Goal: Entertainment & Leisure: Consume media (video, audio)

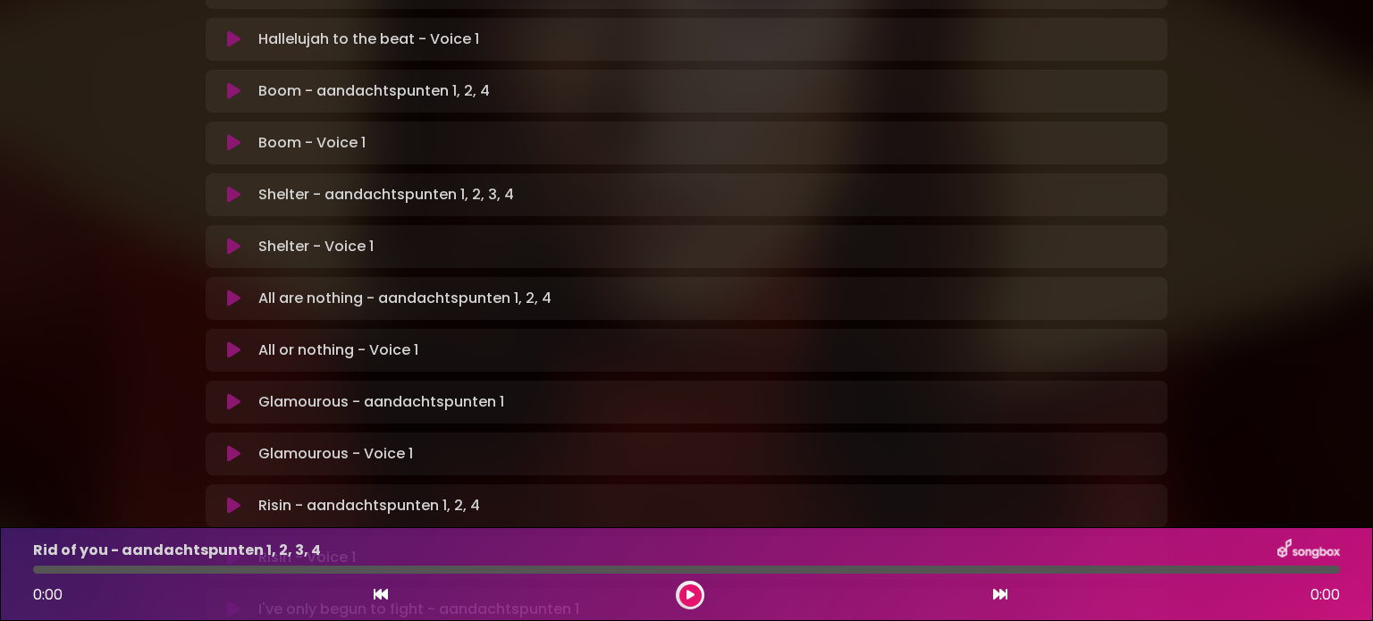
scroll to position [894, 0]
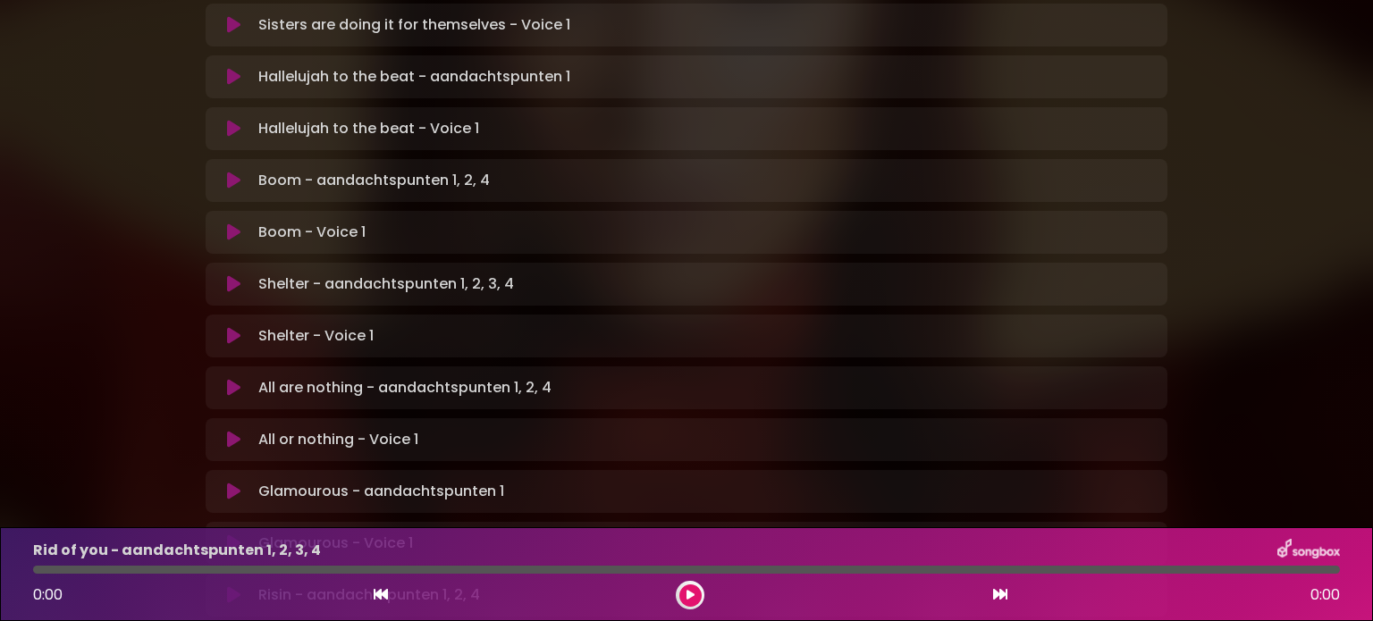
click at [232, 172] on icon at bounding box center [233, 181] width 13 height 18
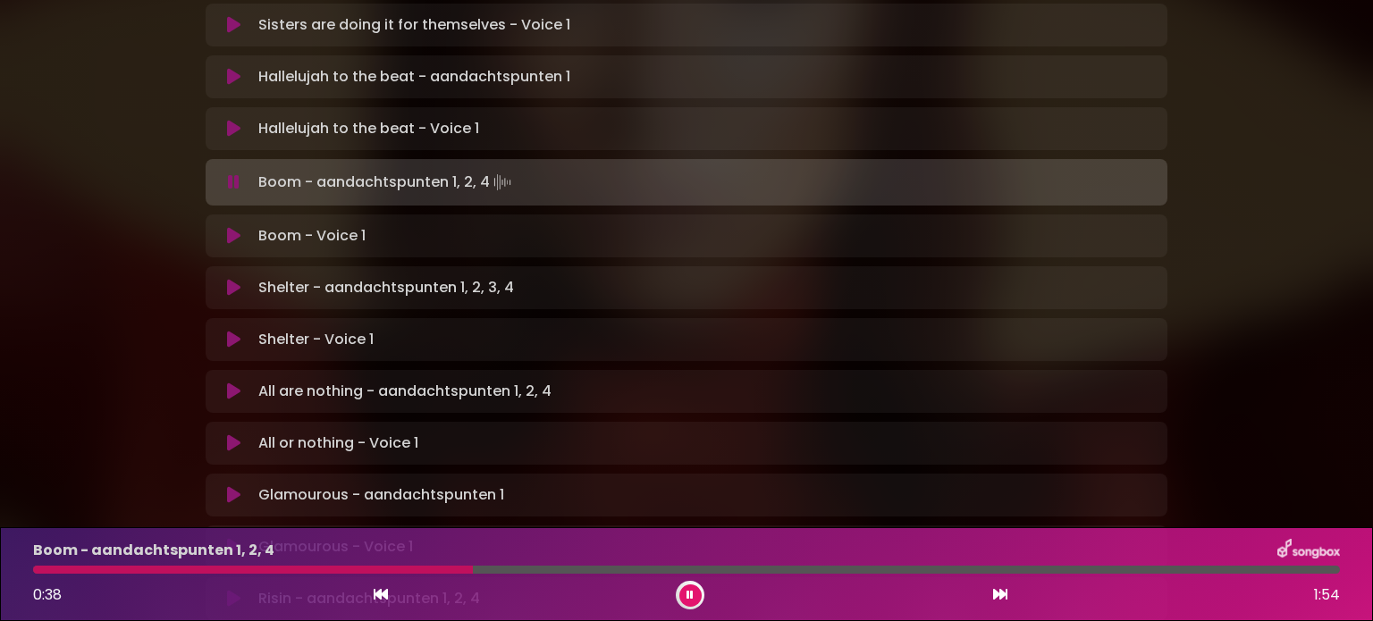
click at [265, 170] on p "Boom - aandachtspunten 1, 2, 4 Loading Track..." at bounding box center [386, 182] width 256 height 25
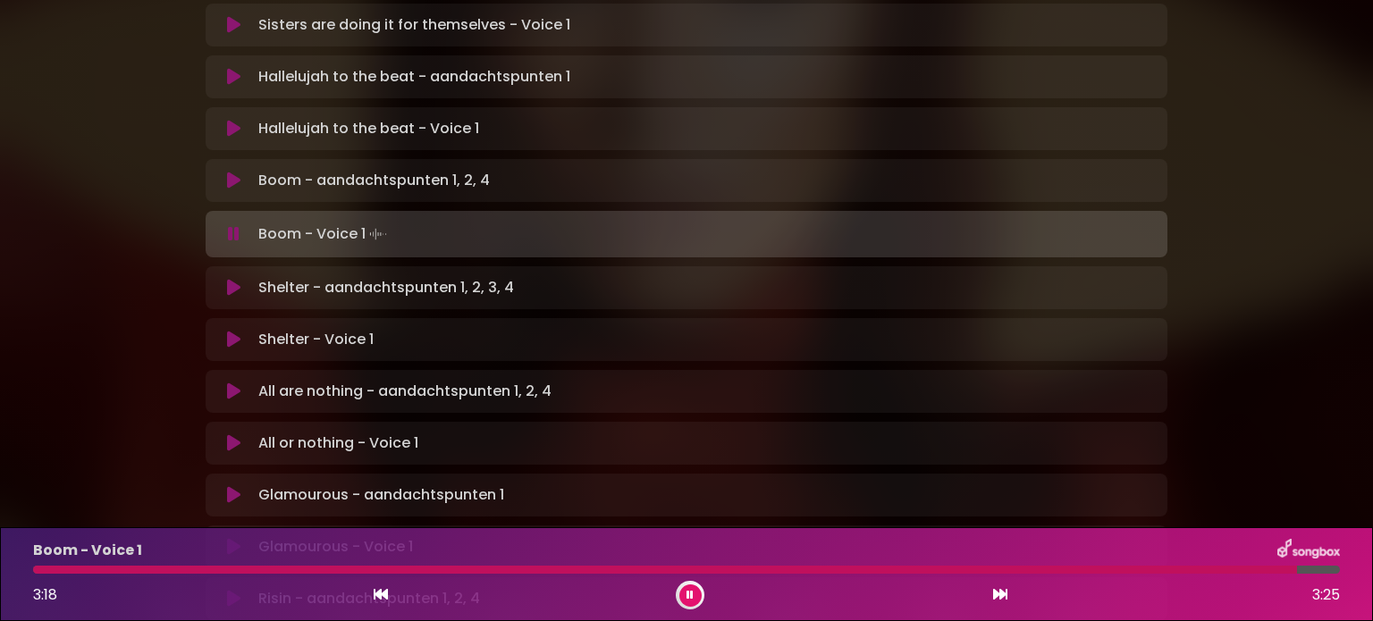
click at [233, 225] on icon at bounding box center [234, 234] width 12 height 18
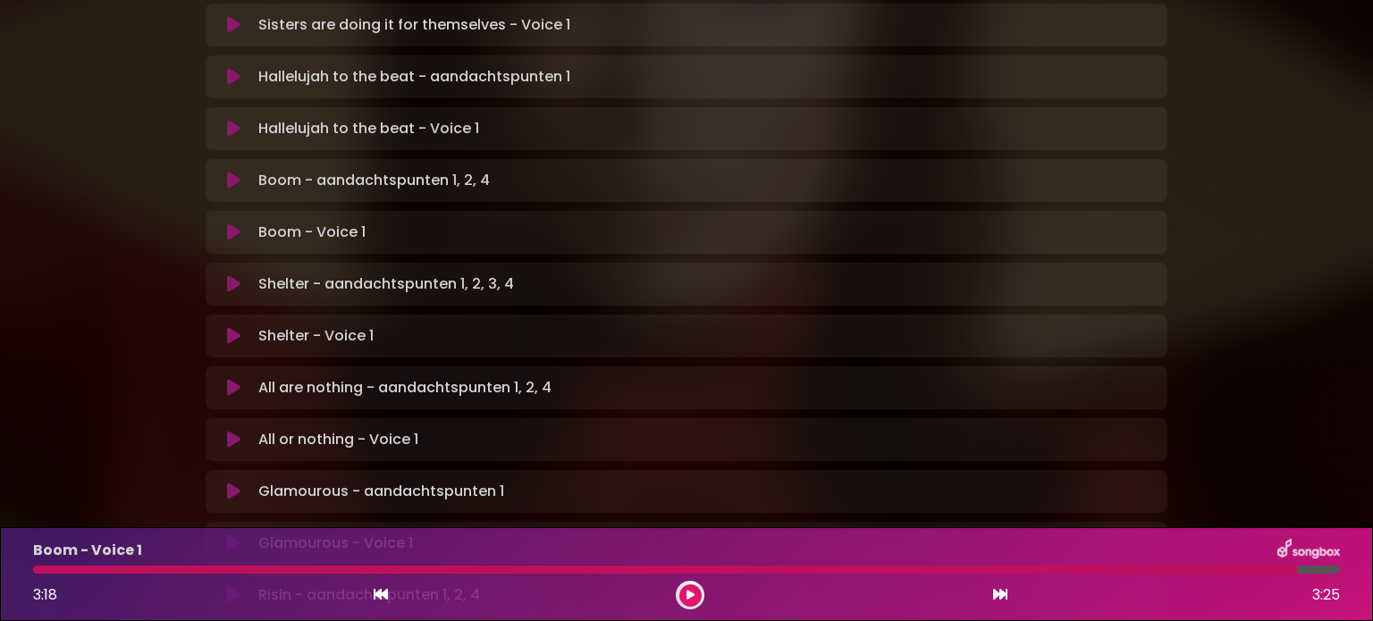
click at [262, 222] on p "Boom - Voice 1 Loading Track..." at bounding box center [311, 232] width 107 height 21
click at [234, 223] on icon at bounding box center [233, 232] width 13 height 18
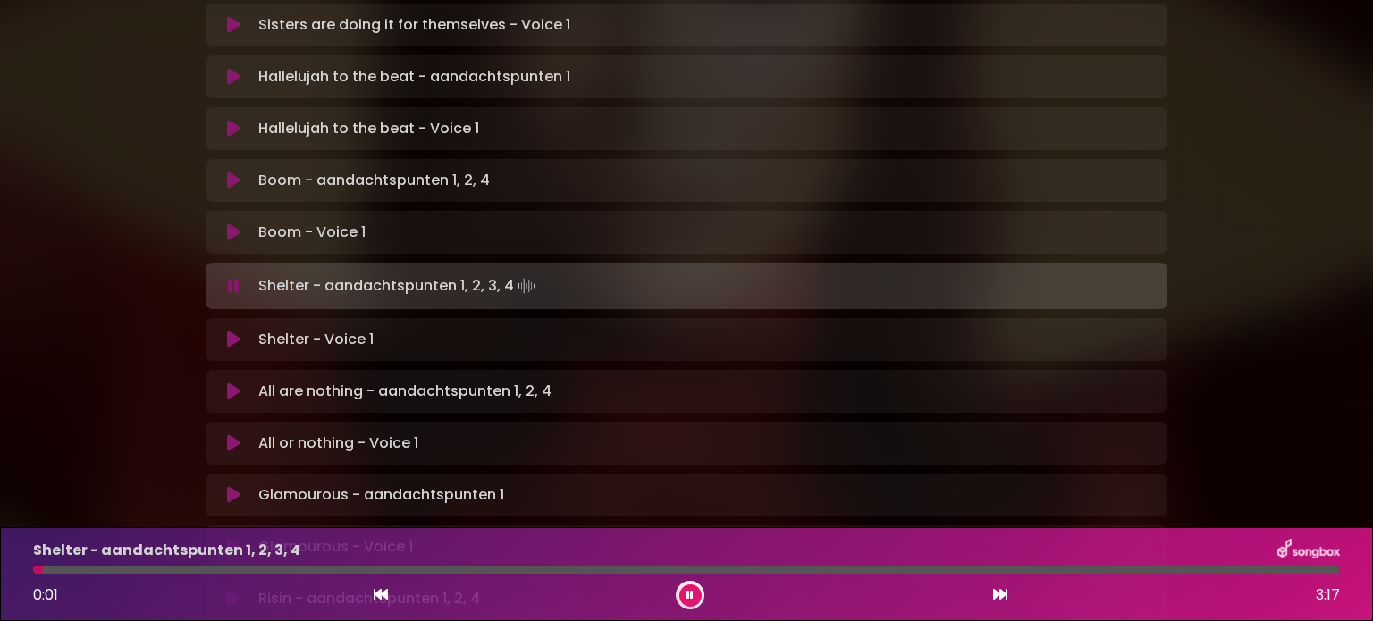
click at [225, 223] on button at bounding box center [233, 232] width 35 height 18
click at [276, 329] on p "Shelter - Voice 1 Loading Track..." at bounding box center [315, 339] width 115 height 21
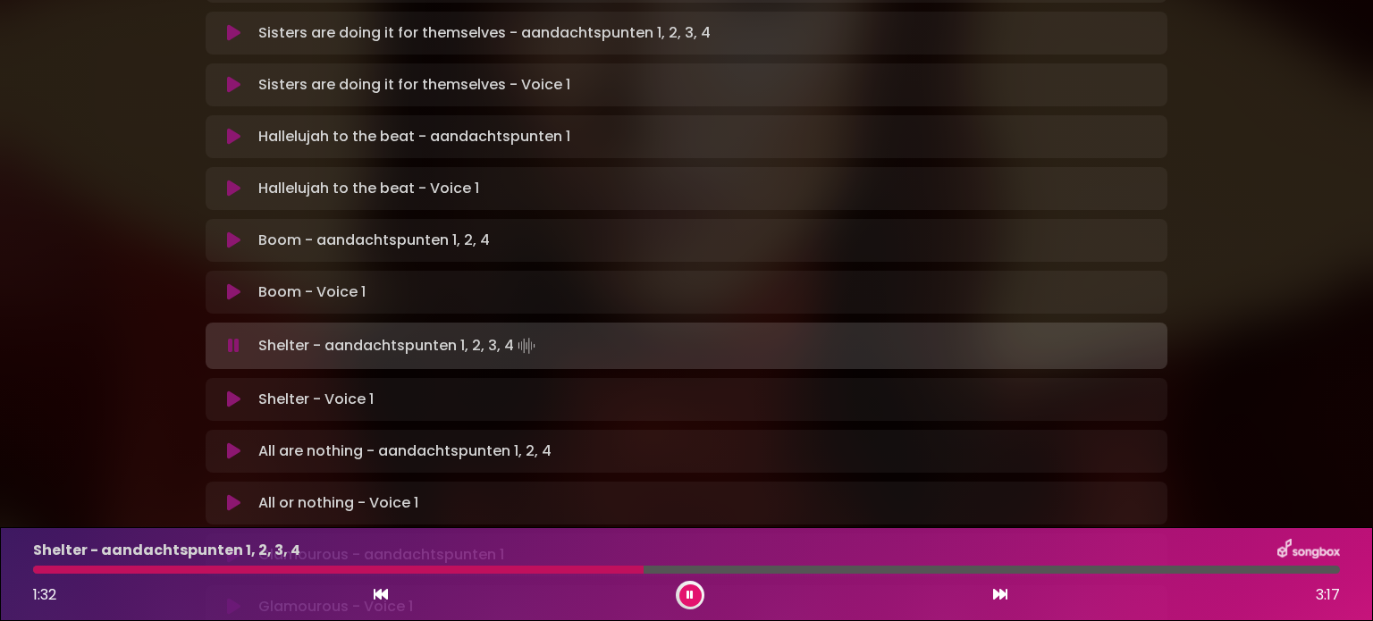
scroll to position [804, 0]
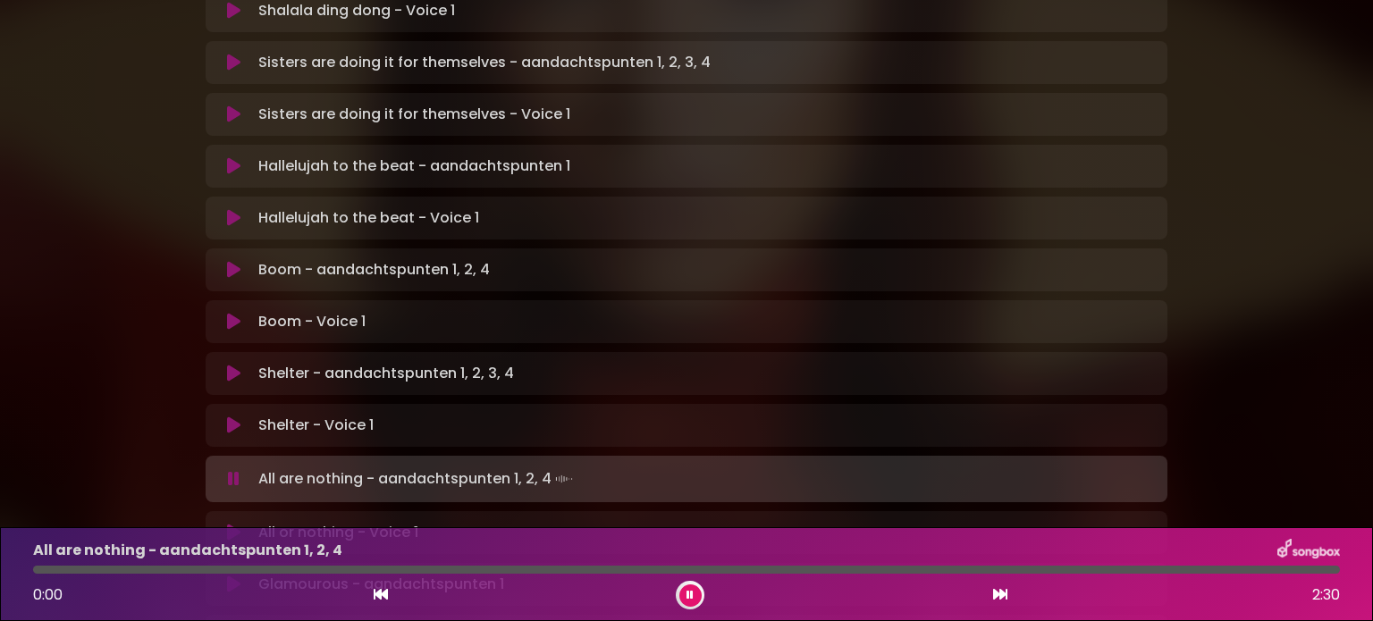
click at [223, 287] on div "Rid of you - aandachtspunten 1, 2, 3, 4 Loading Track... Your Feedback" at bounding box center [687, 245] width 962 height 1239
click at [235, 470] on icon at bounding box center [234, 479] width 12 height 18
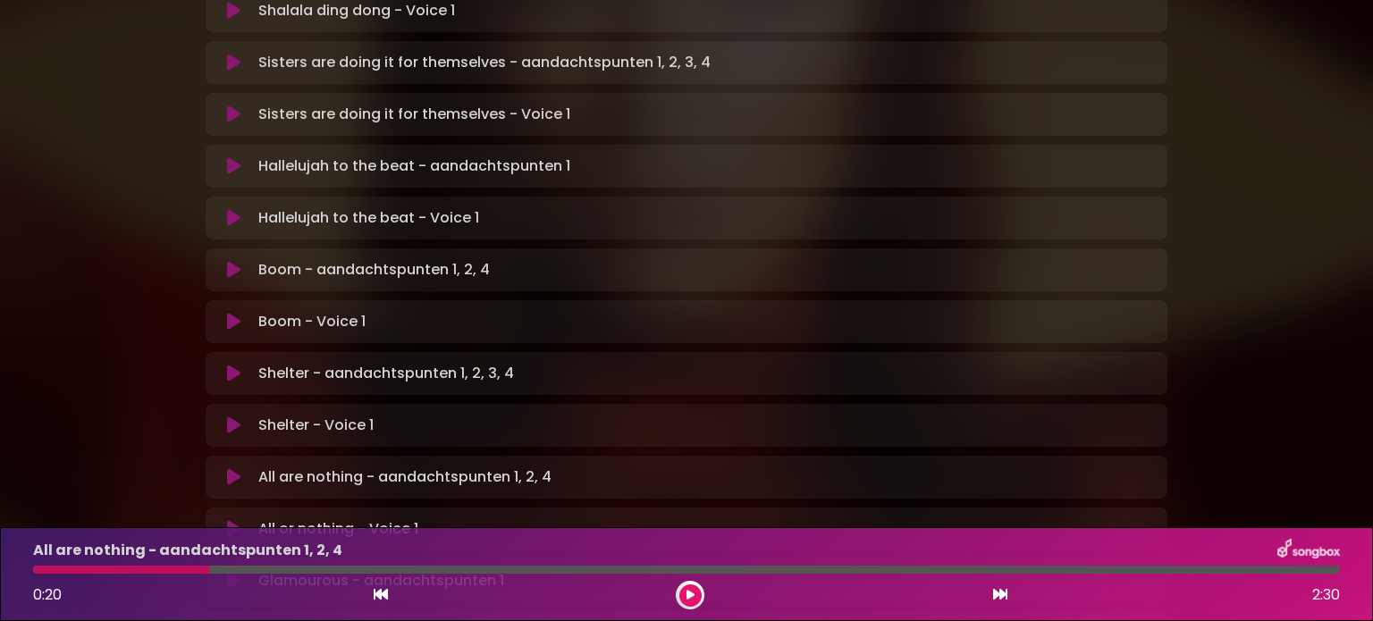
click at [249, 468] on button at bounding box center [233, 477] width 35 height 18
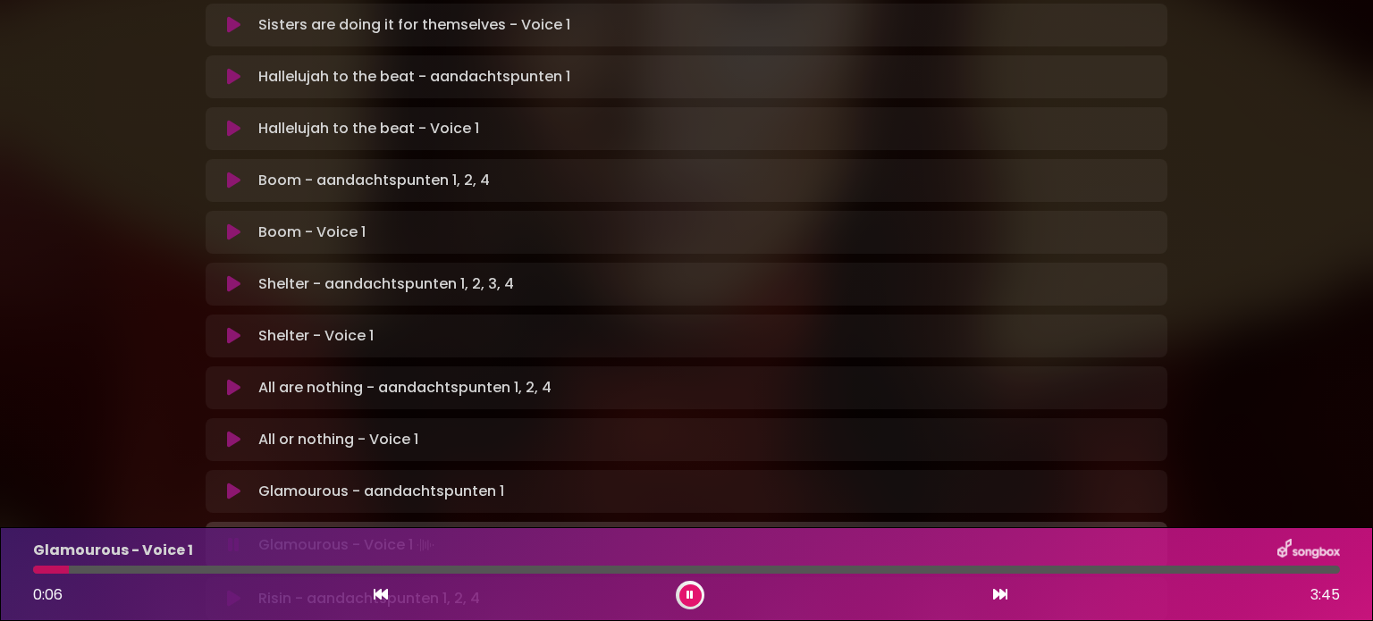
click at [262, 481] on p "Glamourous - aandachtspunten 1 Loading Track..." at bounding box center [381, 491] width 246 height 21
click at [225, 483] on button at bounding box center [233, 492] width 35 height 18
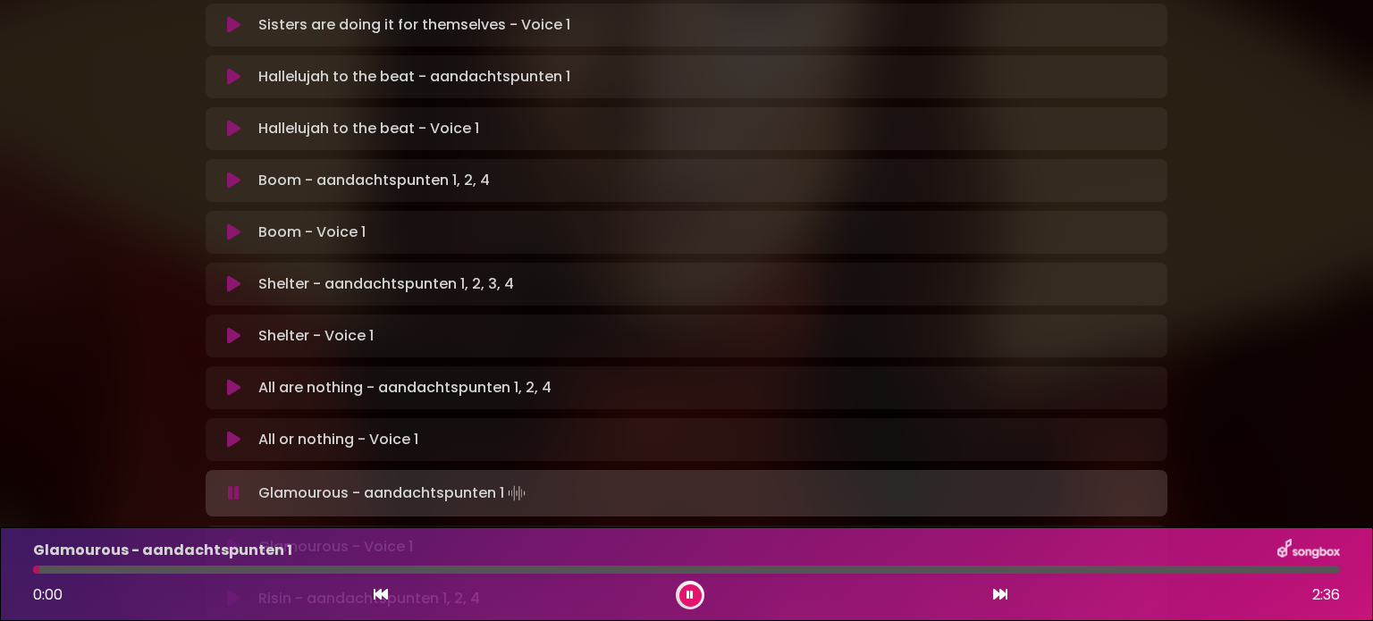
click at [228, 484] on icon at bounding box center [234, 493] width 12 height 18
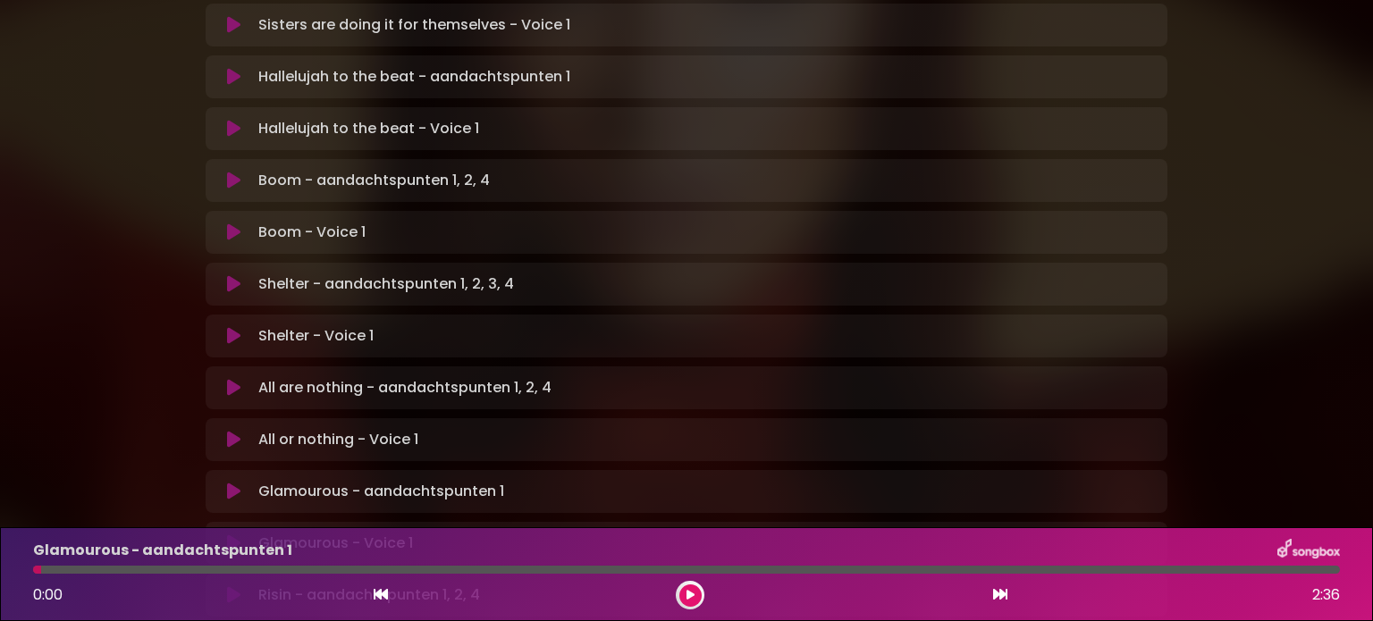
click at [232, 483] on icon at bounding box center [233, 492] width 13 height 18
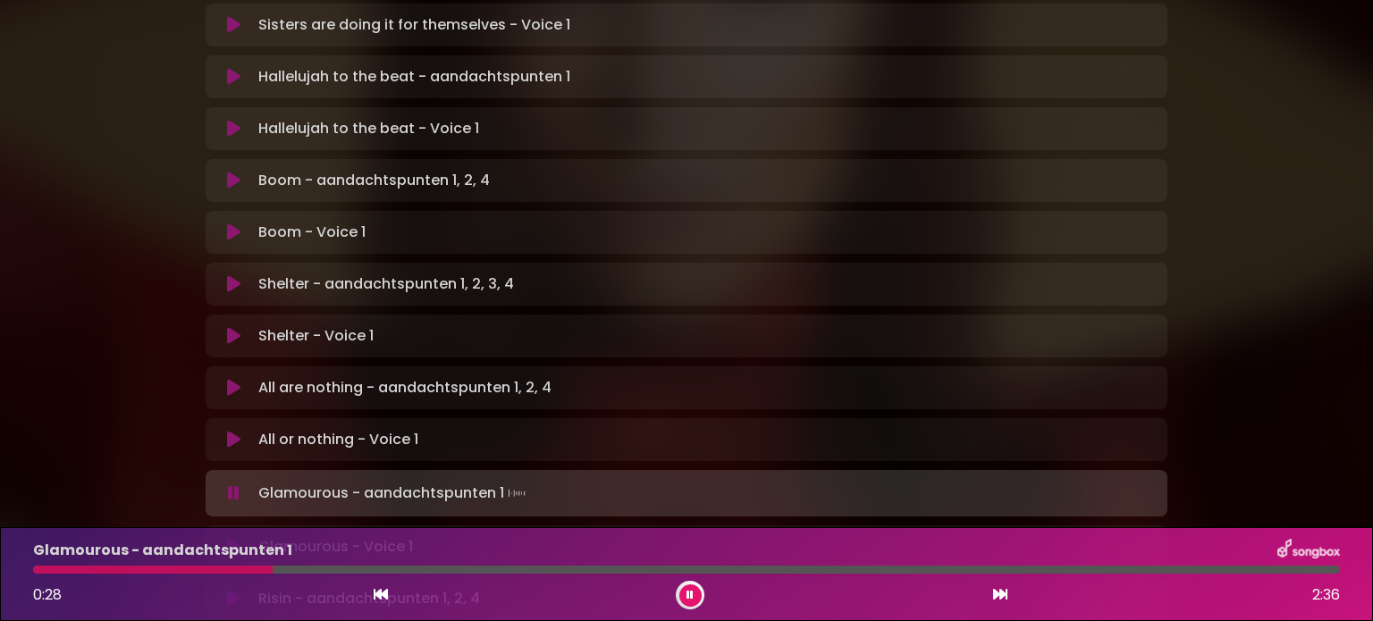
click at [497, 564] on div "Glamourous - aandachtspunten 1 0:28 2:36" at bounding box center [686, 574] width 1328 height 71
click at [687, 589] on button at bounding box center [690, 595] width 22 height 22
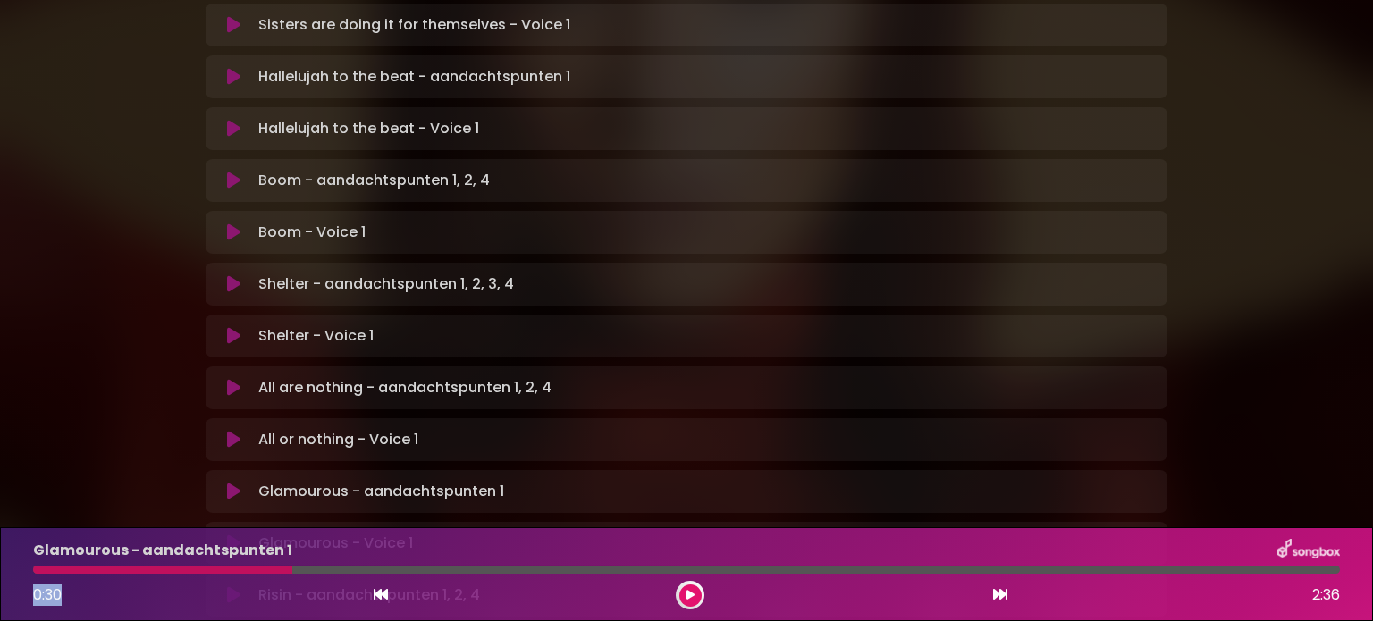
drag, startPoint x: 292, startPoint y: 569, endPoint x: 79, endPoint y: 579, distance: 213.8
click at [79, 579] on div "Glamourous - aandachtspunten 1 0:30 2:36" at bounding box center [686, 574] width 1328 height 71
click at [374, 595] on icon at bounding box center [381, 594] width 14 height 14
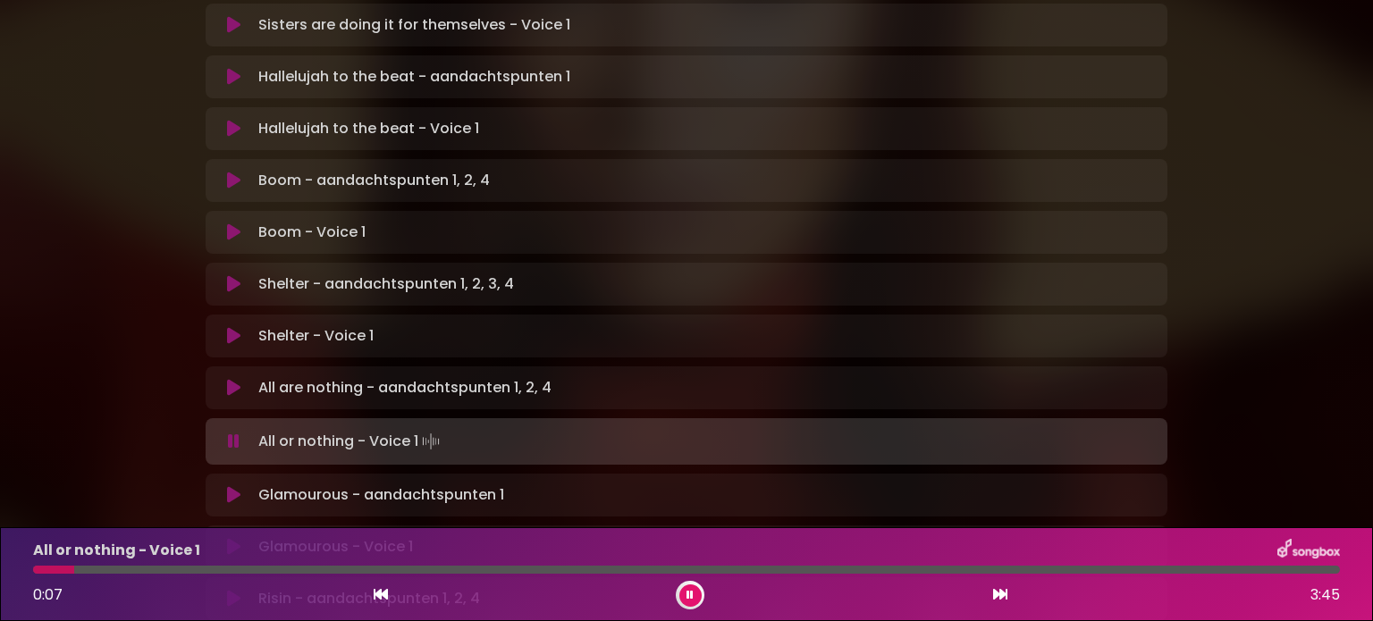
click at [224, 486] on button at bounding box center [233, 495] width 35 height 18
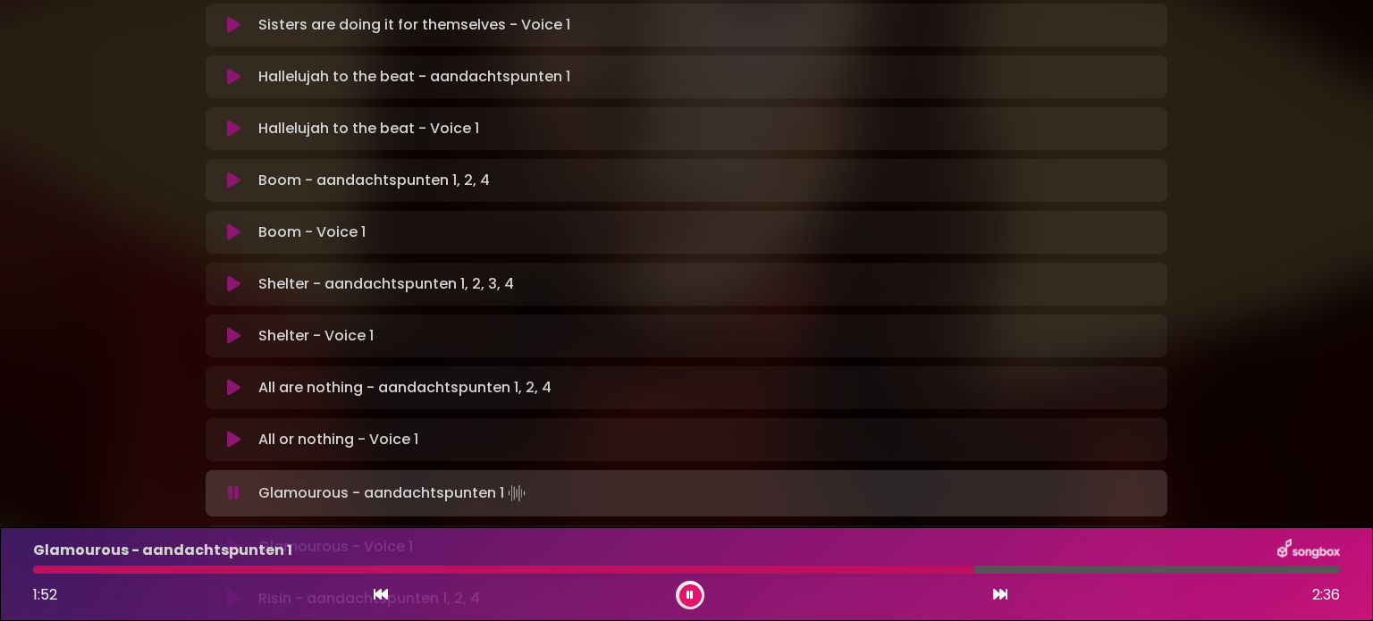
click at [234, 484] on icon at bounding box center [234, 493] width 12 height 18
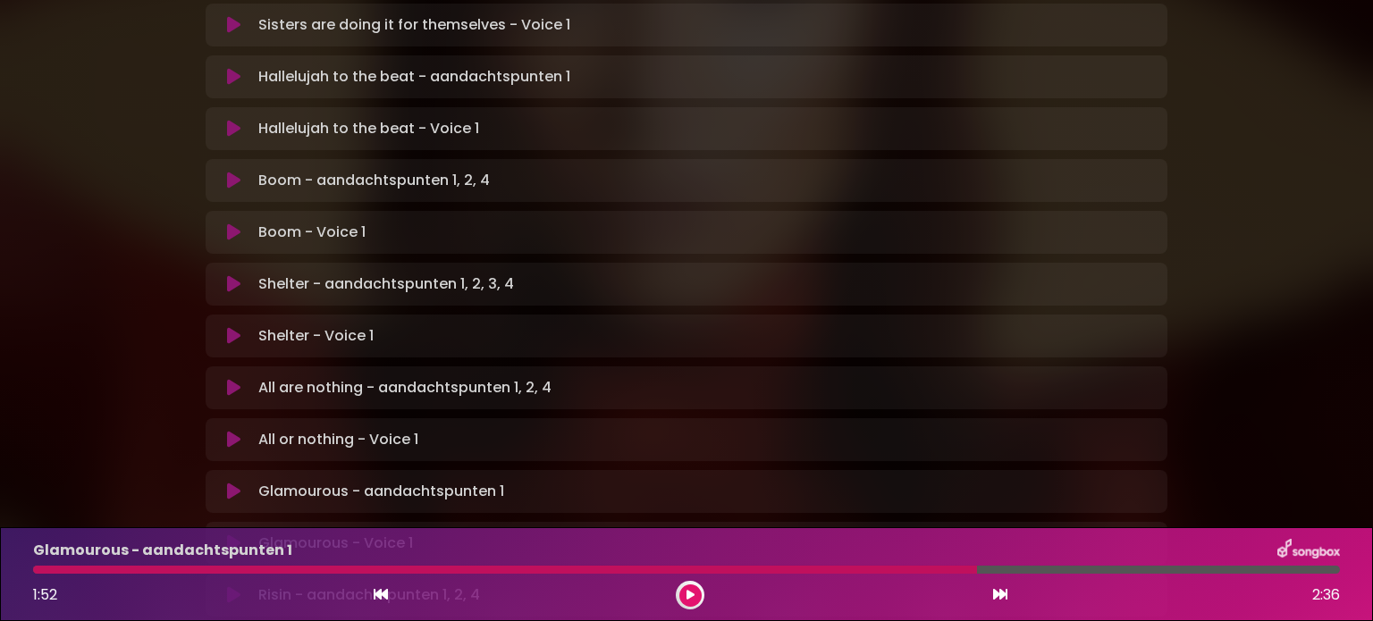
click at [686, 592] on icon at bounding box center [690, 595] width 8 height 11
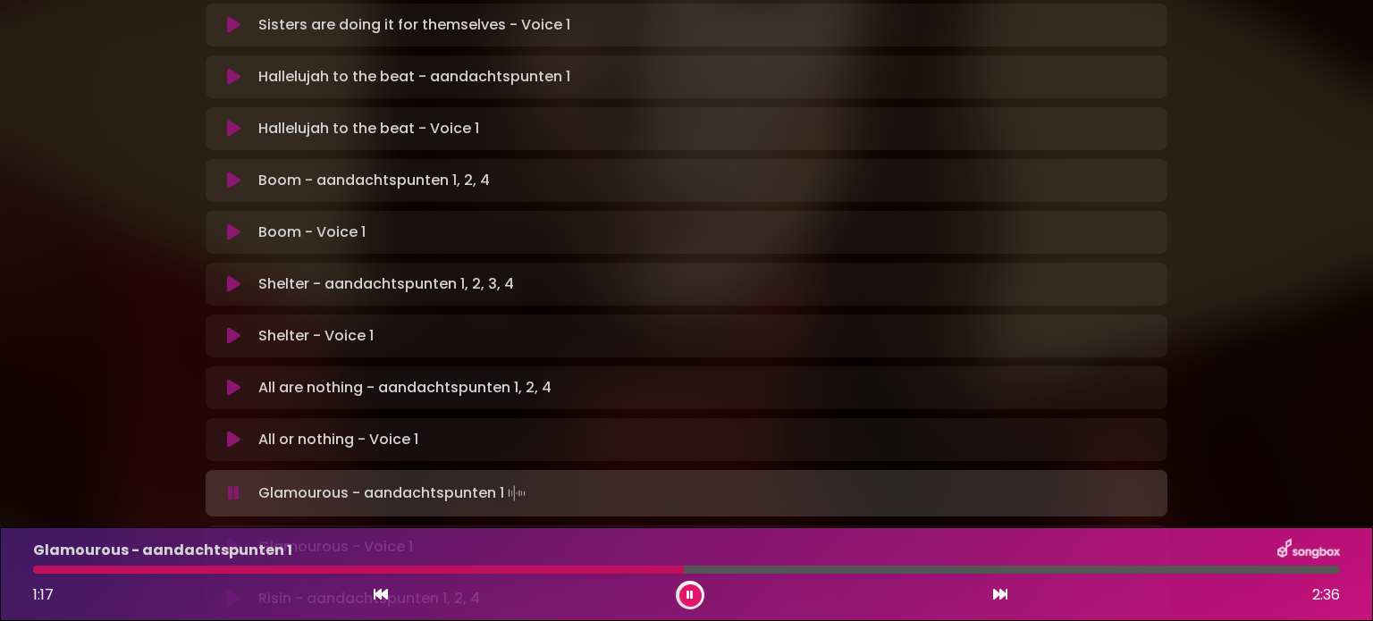
click at [681, 589] on button at bounding box center [690, 595] width 22 height 22
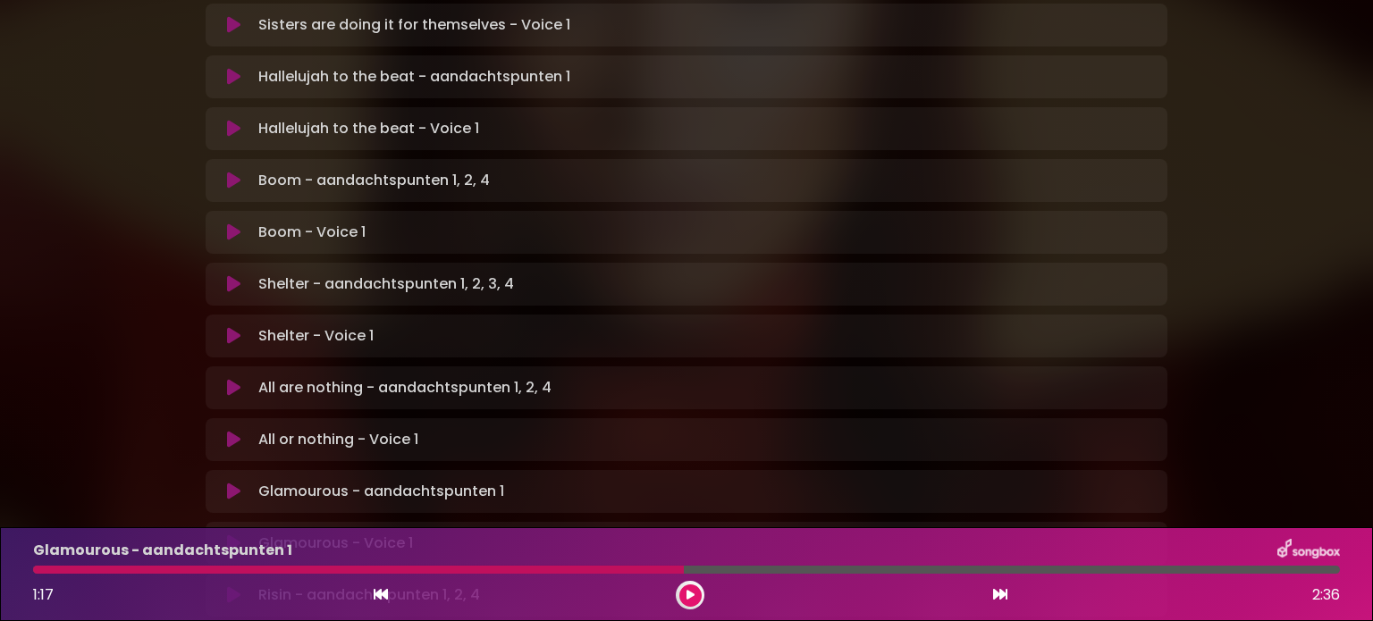
drag, startPoint x: 672, startPoint y: 563, endPoint x: 756, endPoint y: 563, distance: 84.0
click at [756, 563] on div "Glamourous - aandachtspunten 1 1:17 2:36" at bounding box center [686, 574] width 1328 height 71
click at [690, 593] on icon at bounding box center [690, 595] width 8 height 11
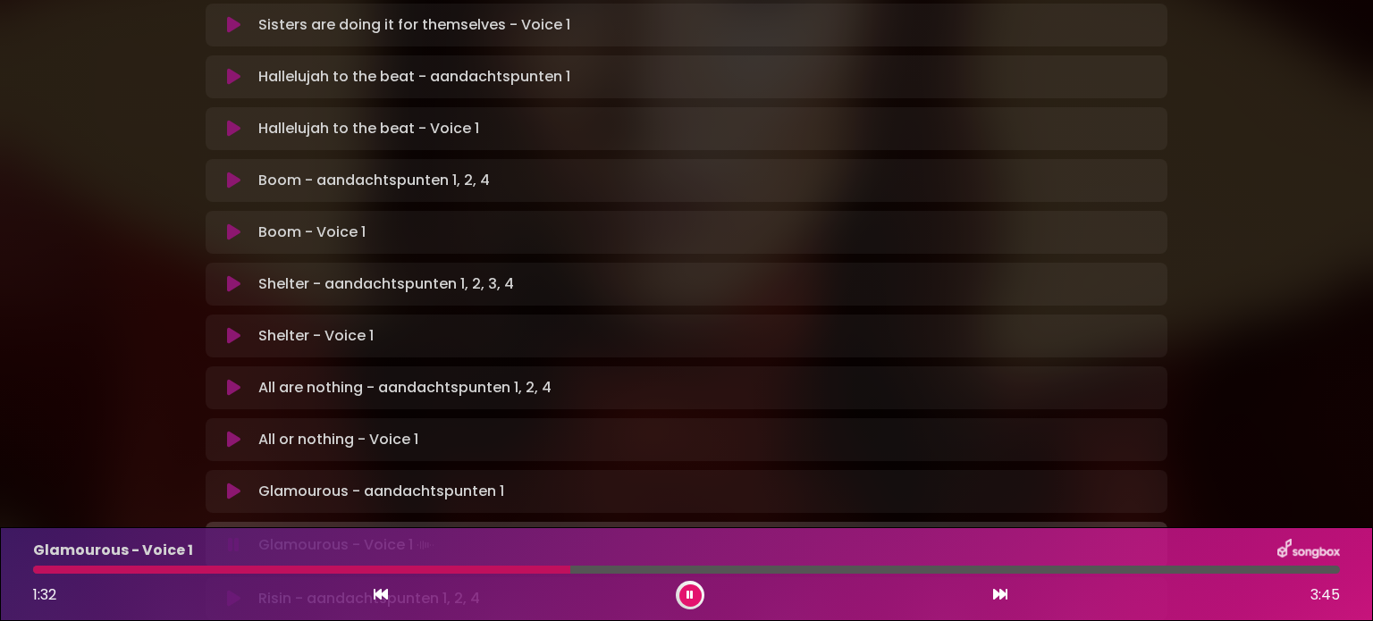
click at [679, 595] on button at bounding box center [690, 595] width 22 height 22
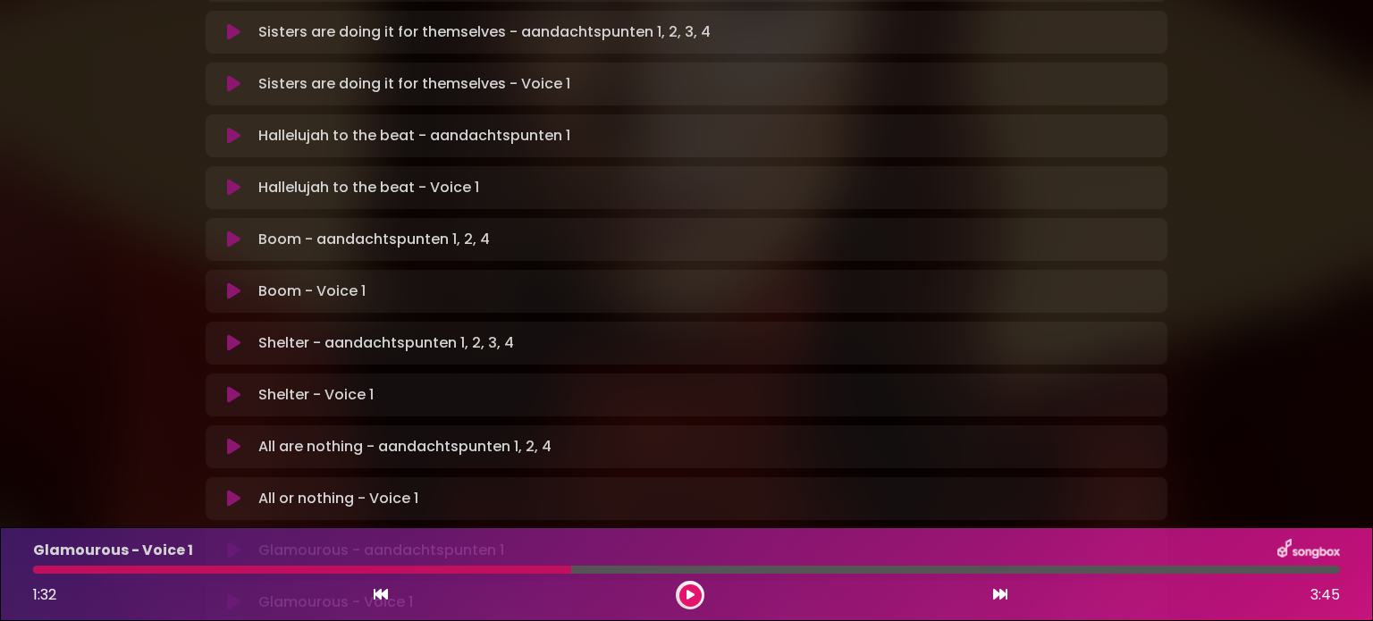
scroll to position [804, 0]
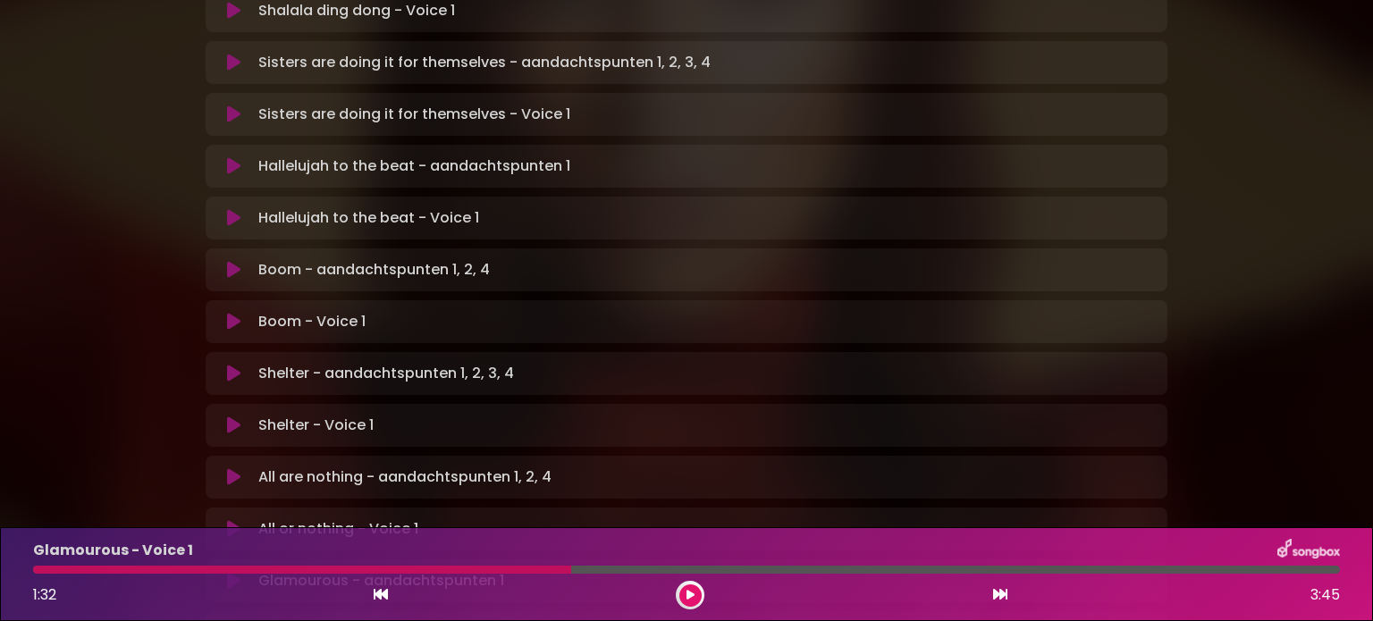
click at [683, 592] on button at bounding box center [690, 595] width 22 height 22
drag, startPoint x: 686, startPoint y: 585, endPoint x: 676, endPoint y: 585, distance: 10.7
click at [687, 585] on button at bounding box center [690, 595] width 22 height 22
click at [686, 593] on icon at bounding box center [690, 595] width 8 height 11
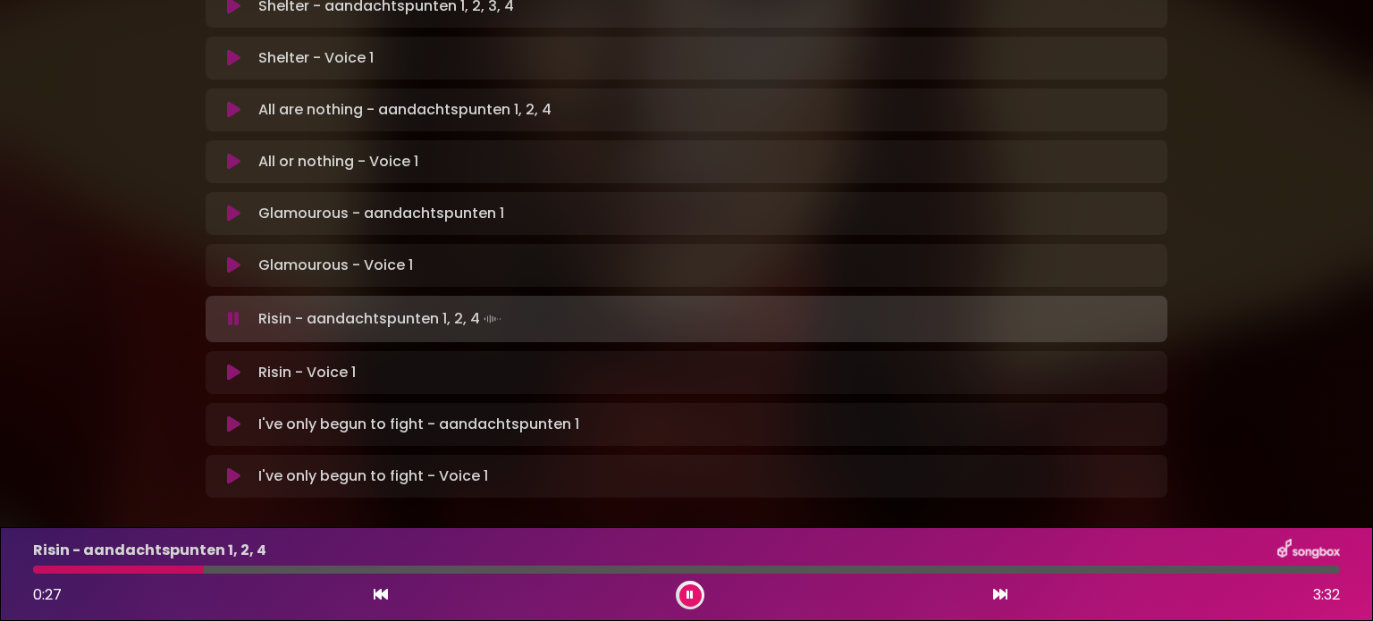
scroll to position [1189, 0]
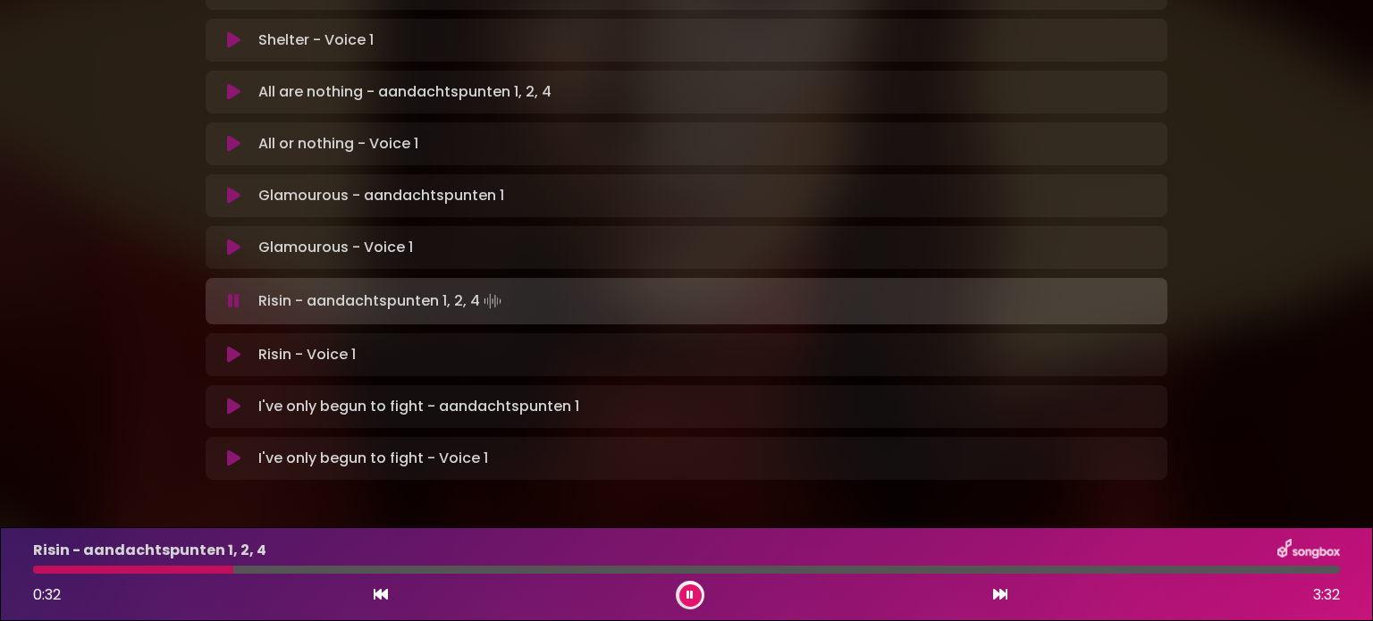
click at [224, 292] on button at bounding box center [233, 301] width 35 height 18
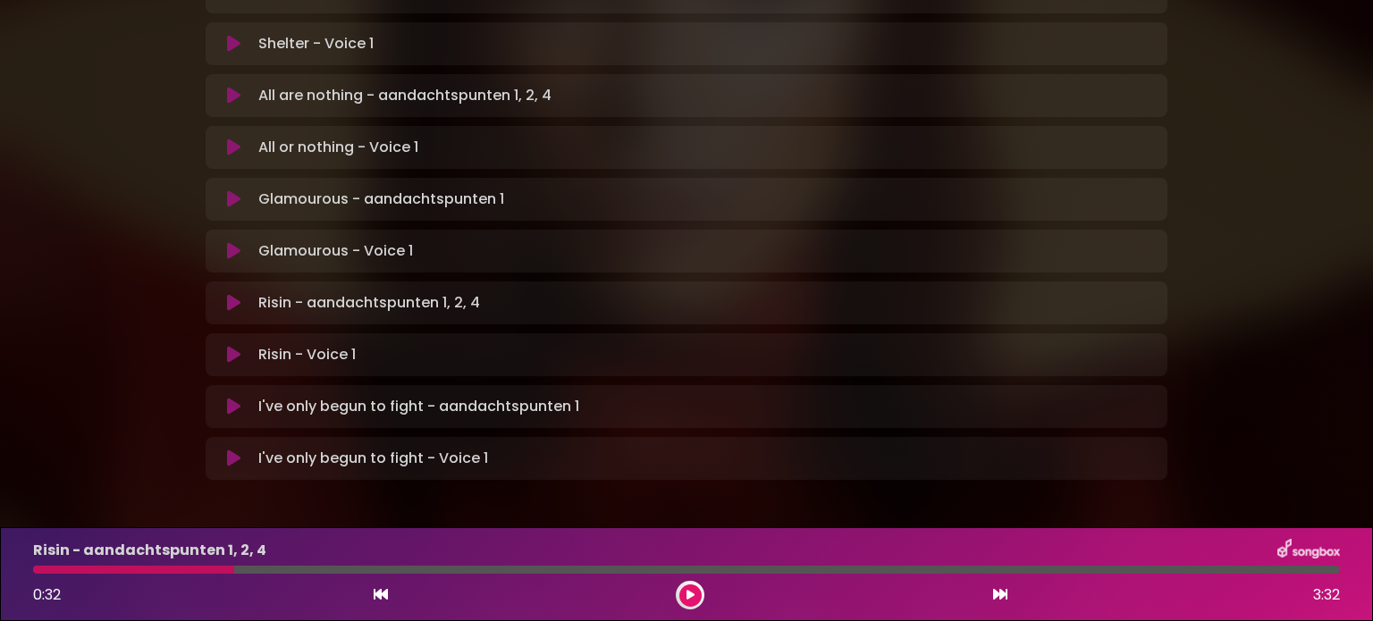
click at [231, 294] on icon at bounding box center [233, 303] width 13 height 18
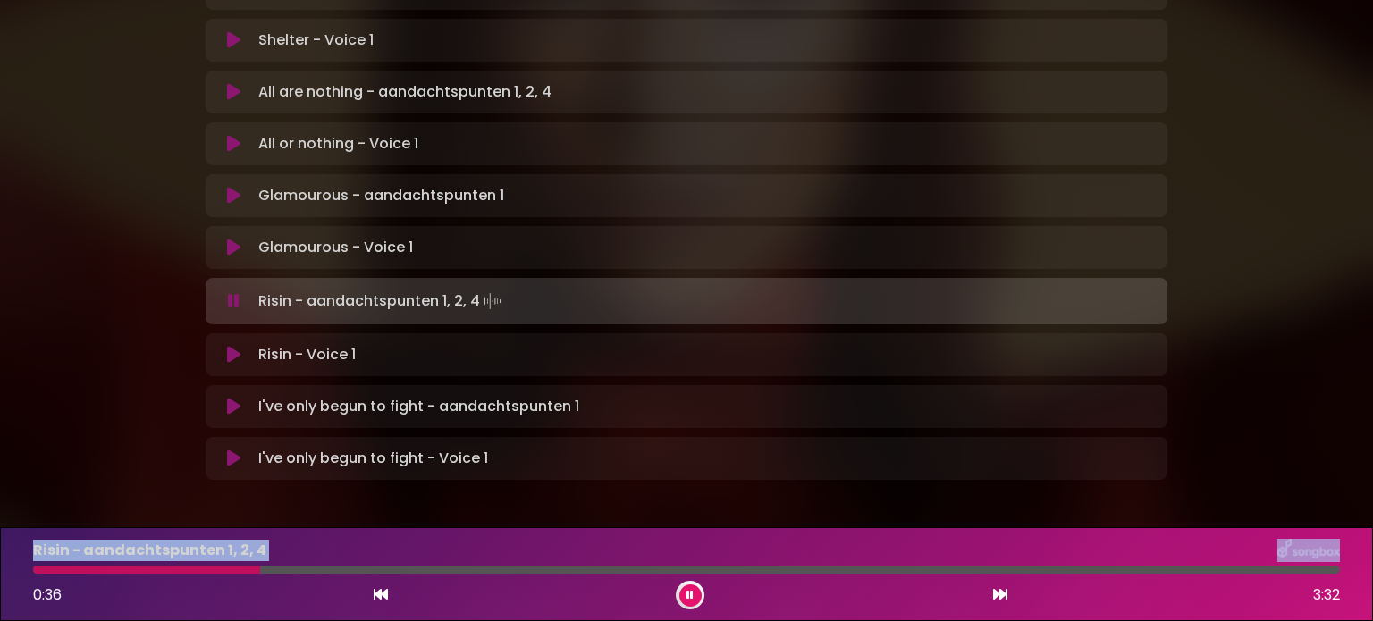
drag, startPoint x: 251, startPoint y: 567, endPoint x: 18, endPoint y: 562, distance: 233.3
click at [18, 562] on div "Risin - aandachtspunten 1, 2, 4 0:36 3:32" at bounding box center [686, 574] width 1373 height 94
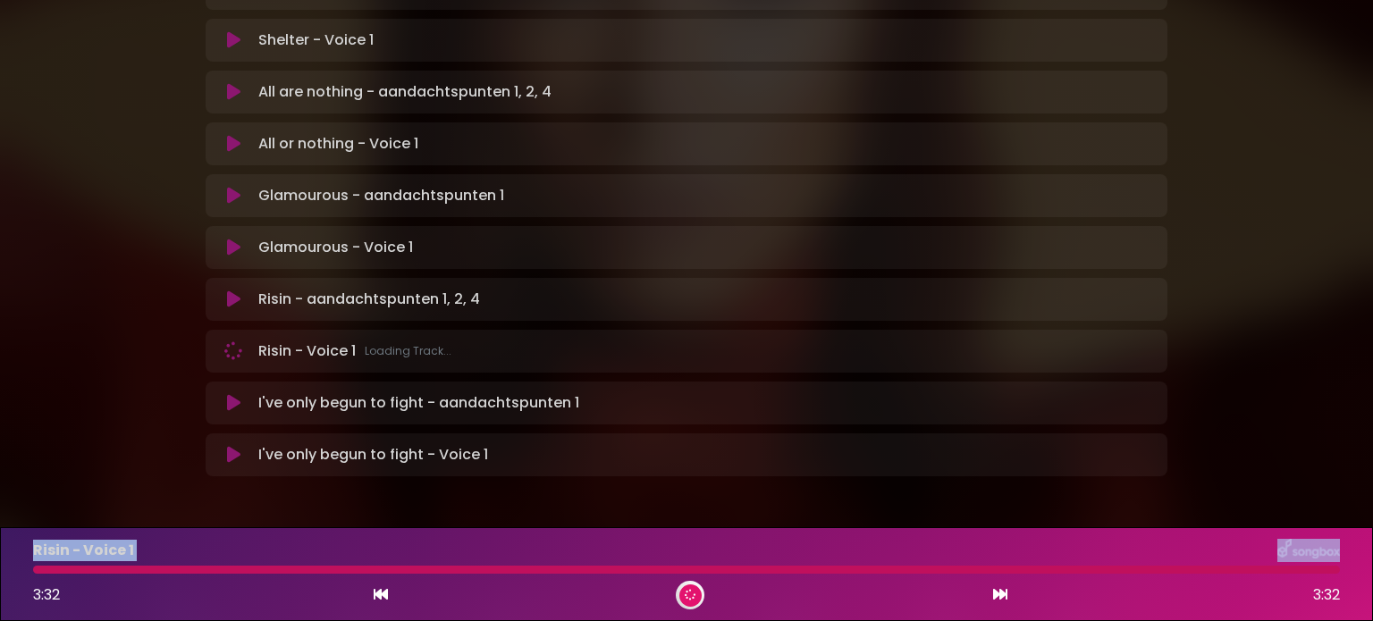
scroll to position [1186, 0]
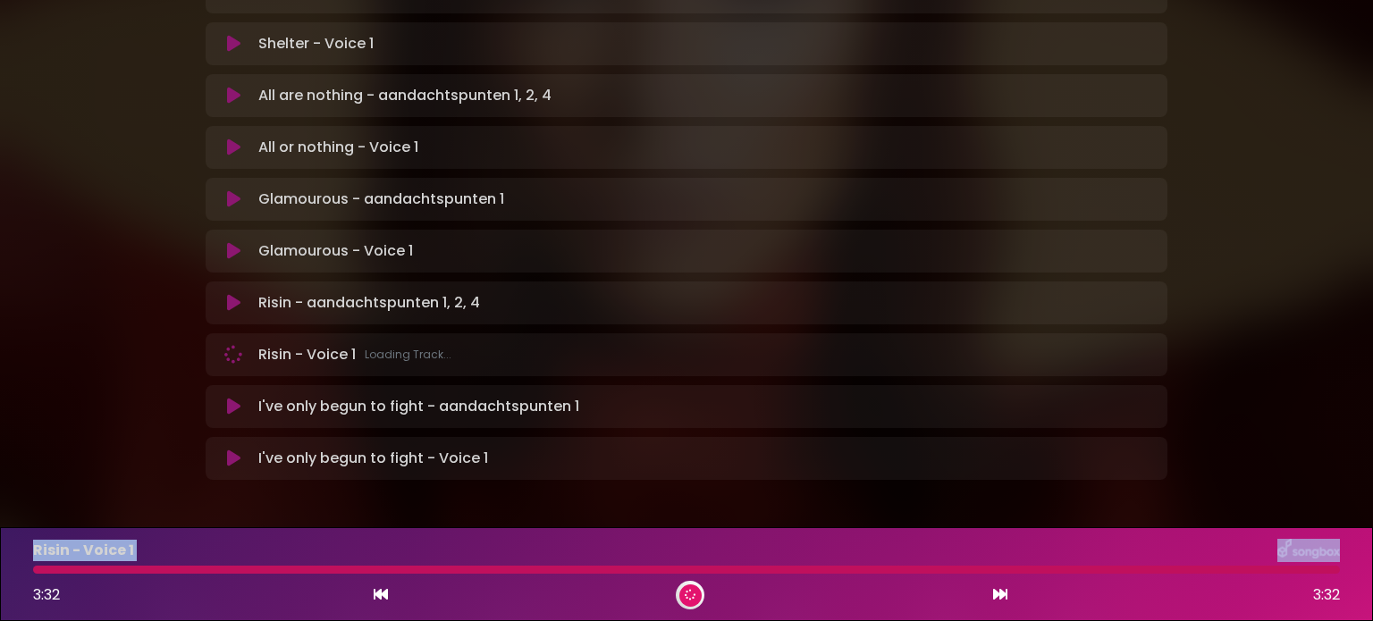
click at [381, 582] on div "3:32 3:32" at bounding box center [686, 595] width 1328 height 29
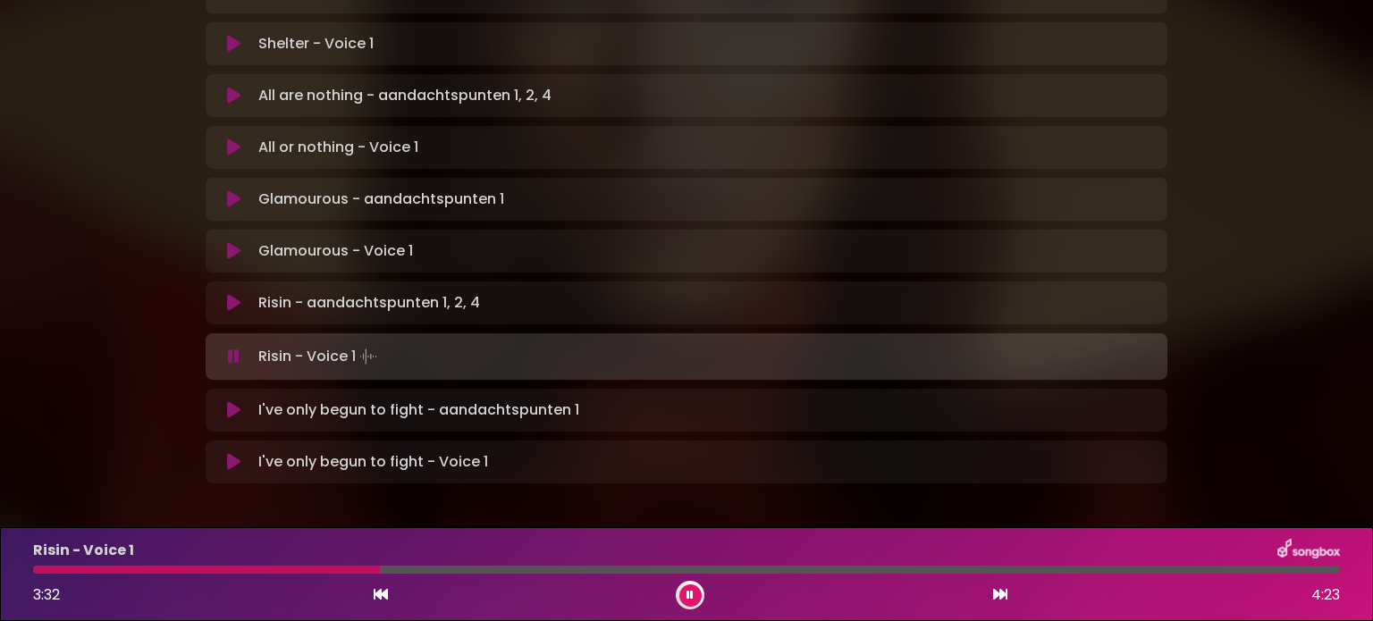
scroll to position [1189, 0]
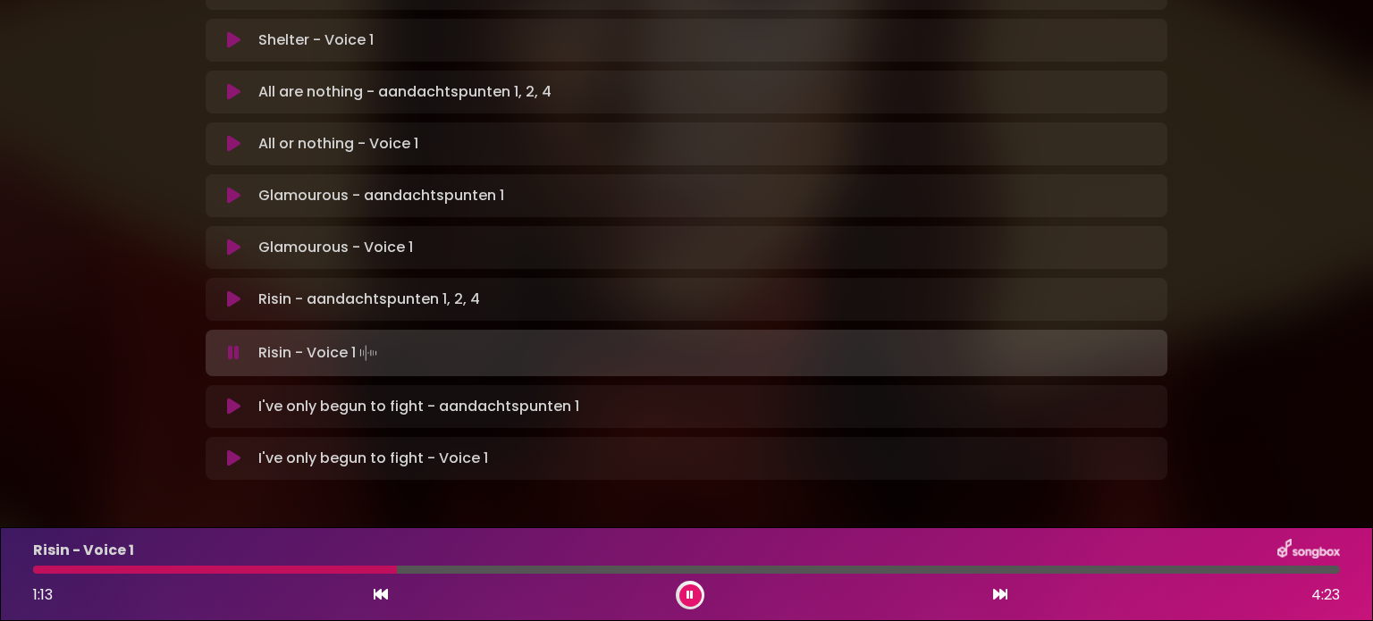
click at [255, 289] on div "Risin - aandachtspunten 1, 2, 4 Loading Track..." at bounding box center [703, 299] width 905 height 21
click at [231, 290] on icon at bounding box center [233, 299] width 13 height 18
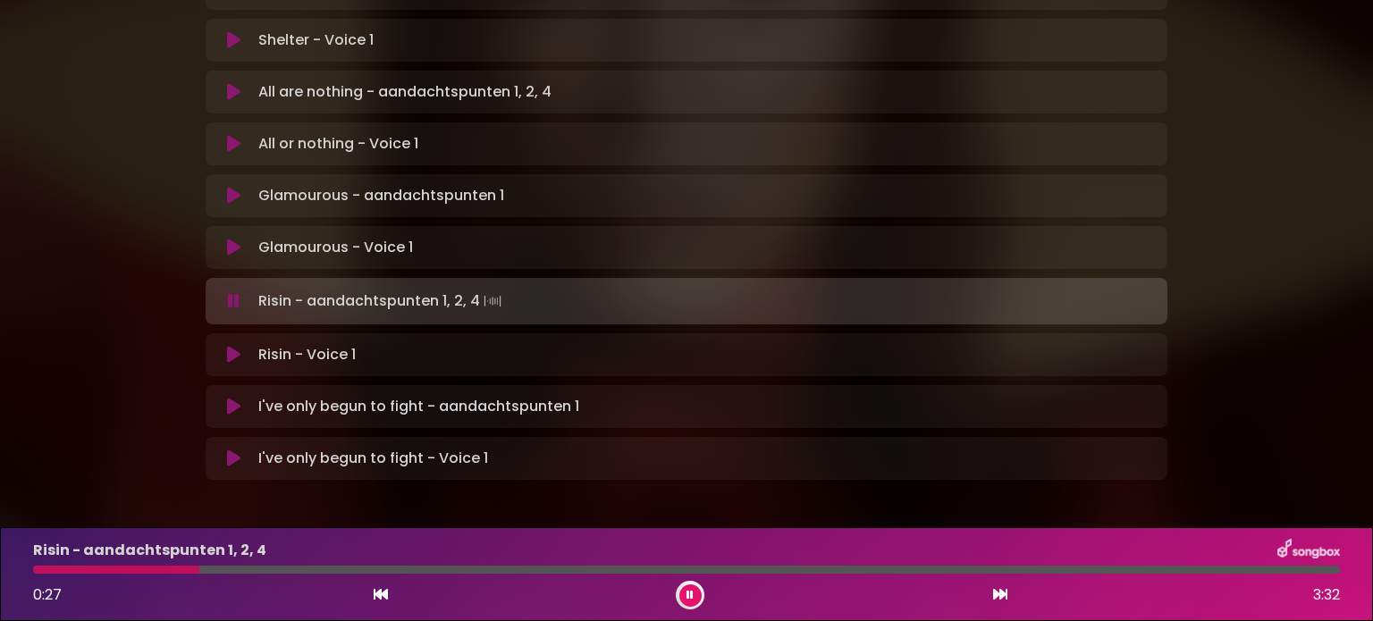
drag, startPoint x: 191, startPoint y: 572, endPoint x: 0, endPoint y: 589, distance: 192.0
click at [0, 589] on div "Risin - aandachtspunten 1, 2, 4 0:27 3:32" at bounding box center [686, 574] width 1373 height 94
click at [375, 587] on button at bounding box center [381, 595] width 16 height 23
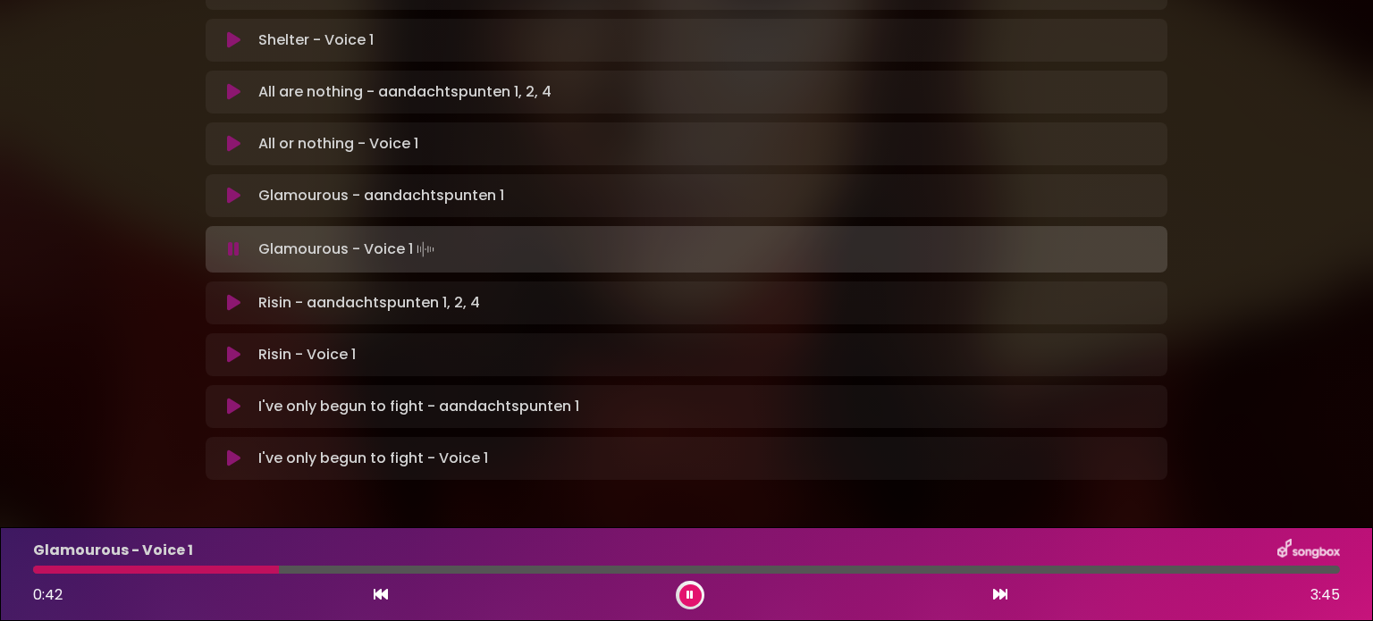
click at [279, 281] on div "Risin - aandachtspunten 1, 2, 4 Loading Track... Name" at bounding box center [687, 302] width 962 height 43
click at [268, 292] on p "Risin - aandachtspunten 1, 2, 4 Loading Track..." at bounding box center [369, 302] width 222 height 21
click at [232, 294] on icon at bounding box center [233, 303] width 13 height 18
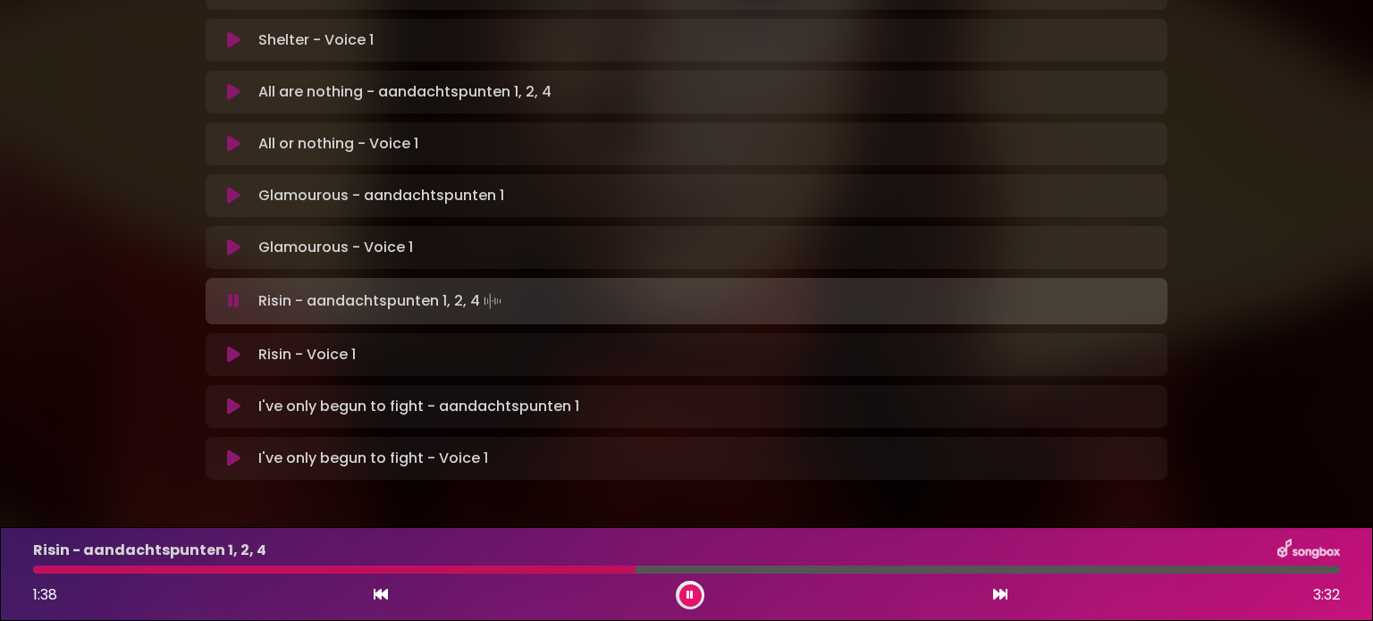
click at [111, 542] on p "Risin - aandachtspunten 1, 2, 4" at bounding box center [149, 550] width 233 height 21
drag, startPoint x: 667, startPoint y: 560, endPoint x: 593, endPoint y: 574, distance: 74.5
click at [593, 574] on div "Risin - aandachtspunten 1, 2, 4 1:44 3:32" at bounding box center [686, 574] width 1328 height 71
click at [627, 570] on div at bounding box center [357, 570] width 649 height 8
drag, startPoint x: 626, startPoint y: 566, endPoint x: 586, endPoint y: 564, distance: 40.3
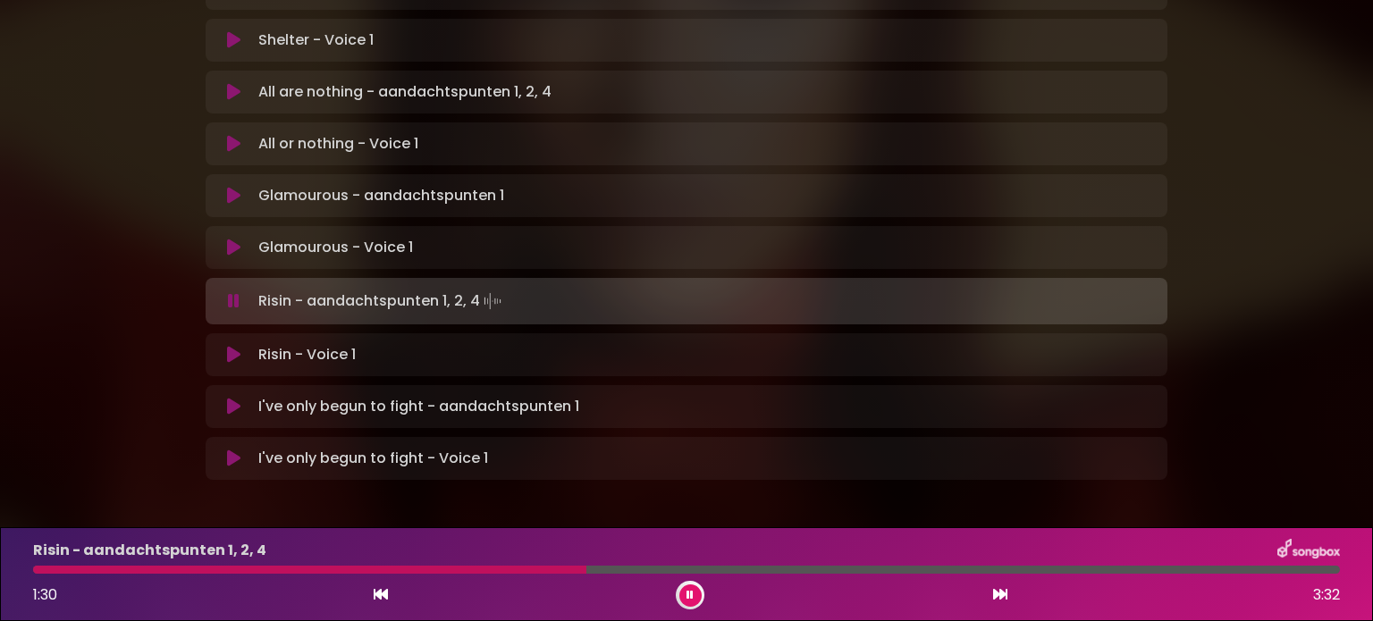
click at [586, 564] on div "Risin - aandachtspunten 1, 2, 4 1:30 3:32" at bounding box center [686, 574] width 1328 height 71
click at [686, 603] on button at bounding box center [690, 595] width 22 height 22
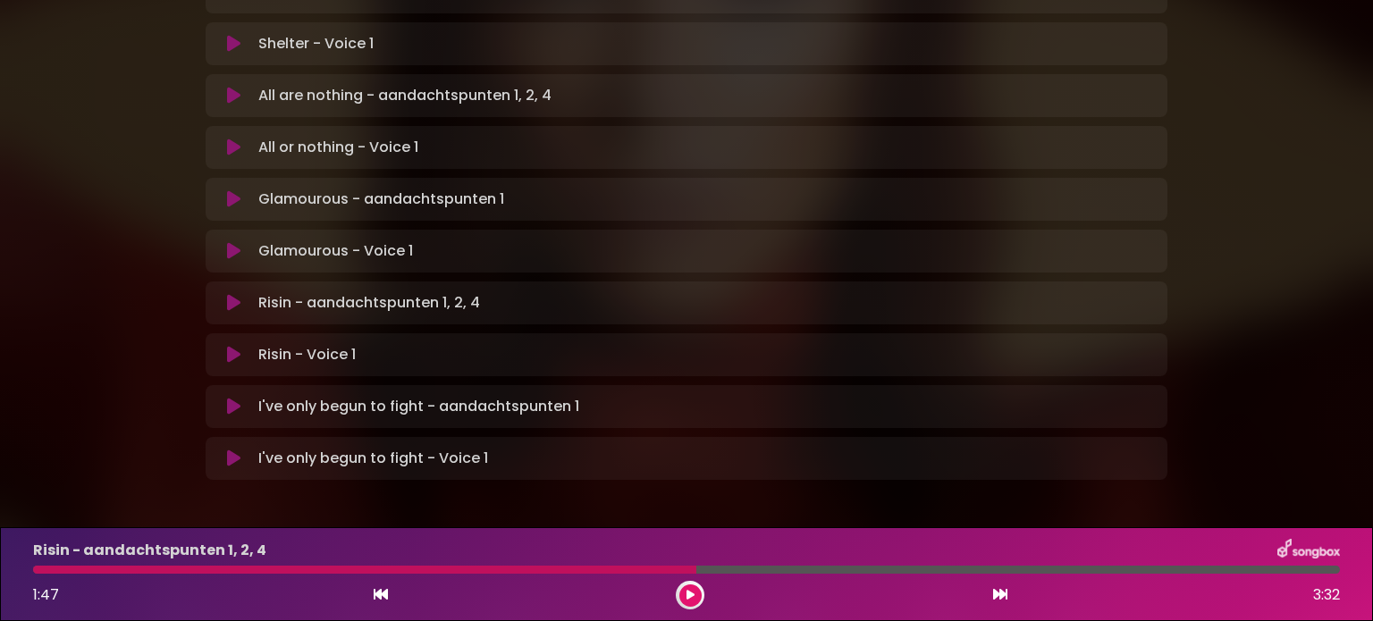
click at [686, 603] on button at bounding box center [690, 595] width 22 height 22
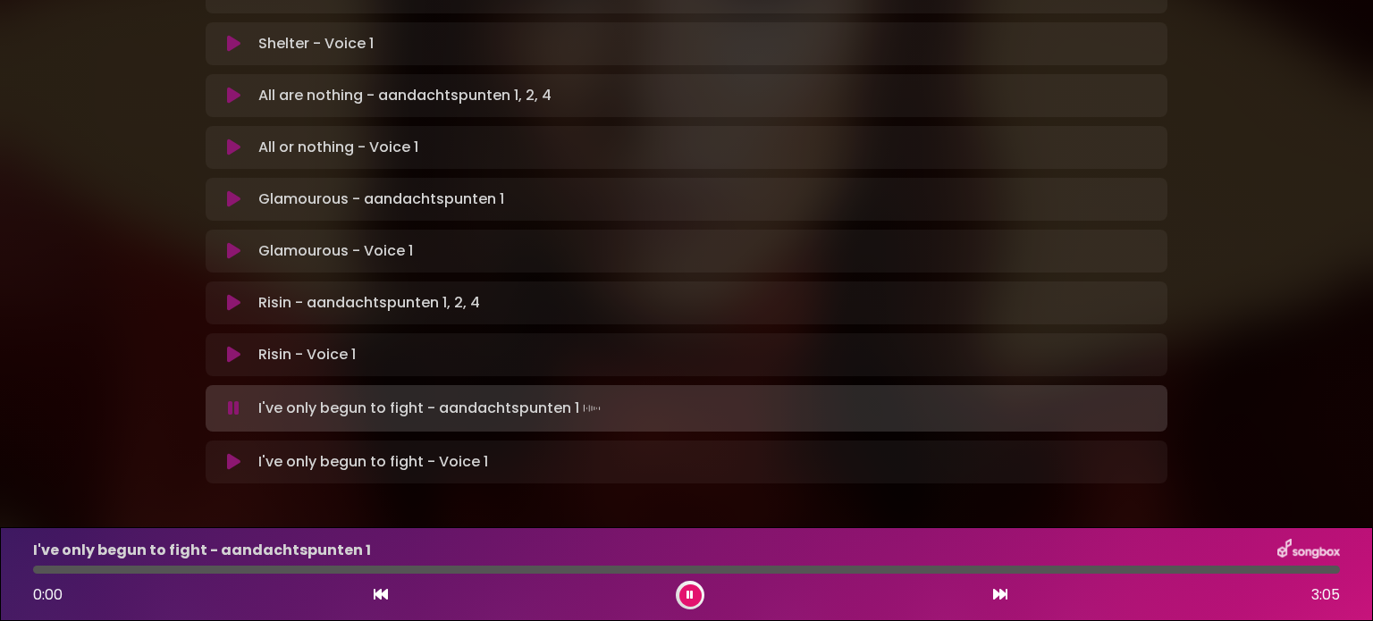
scroll to position [1189, 0]
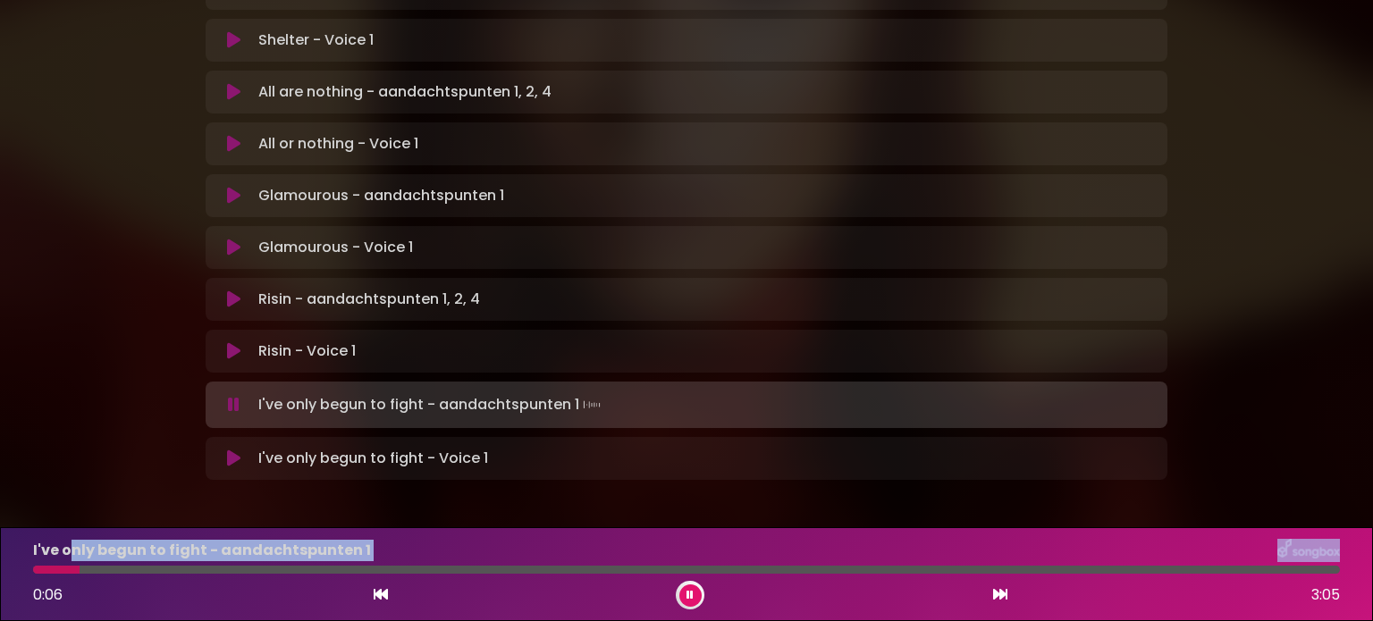
drag, startPoint x: 263, startPoint y: 569, endPoint x: 68, endPoint y: 564, distance: 194.9
click at [68, 564] on div "I've only begun to fight - aandachtspunten 1 0:06 3:05" at bounding box center [686, 574] width 1328 height 71
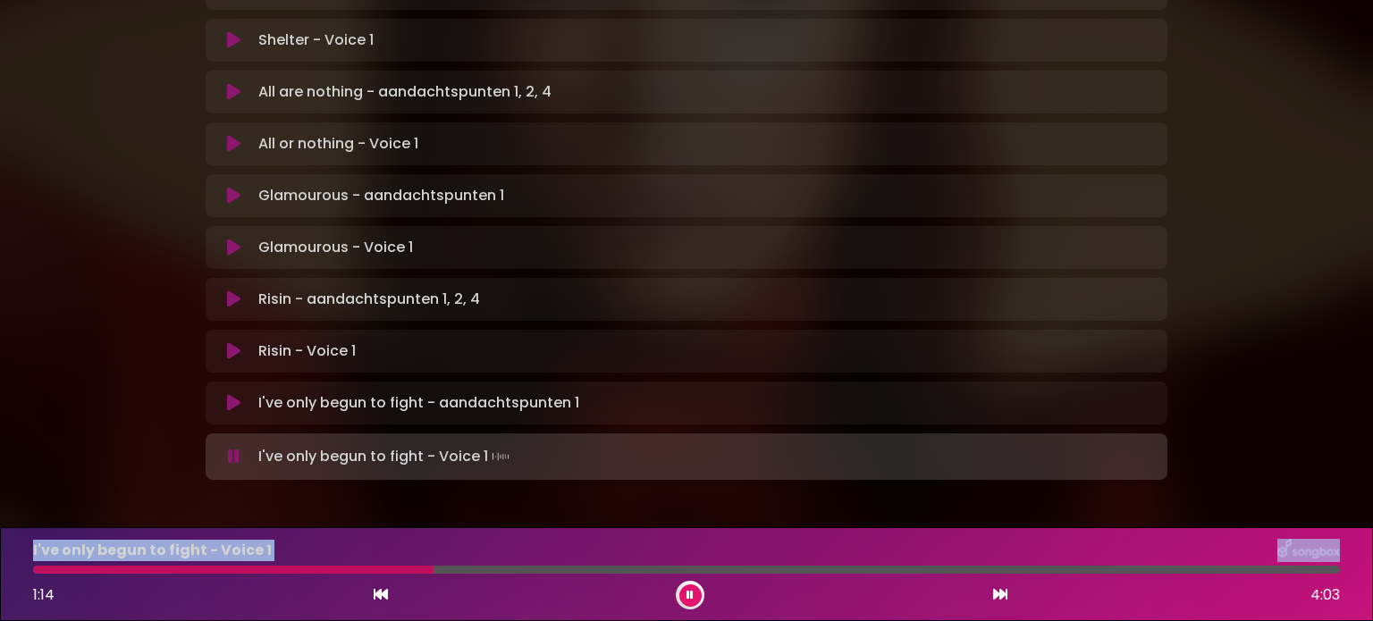
click at [679, 594] on button at bounding box center [690, 595] width 22 height 22
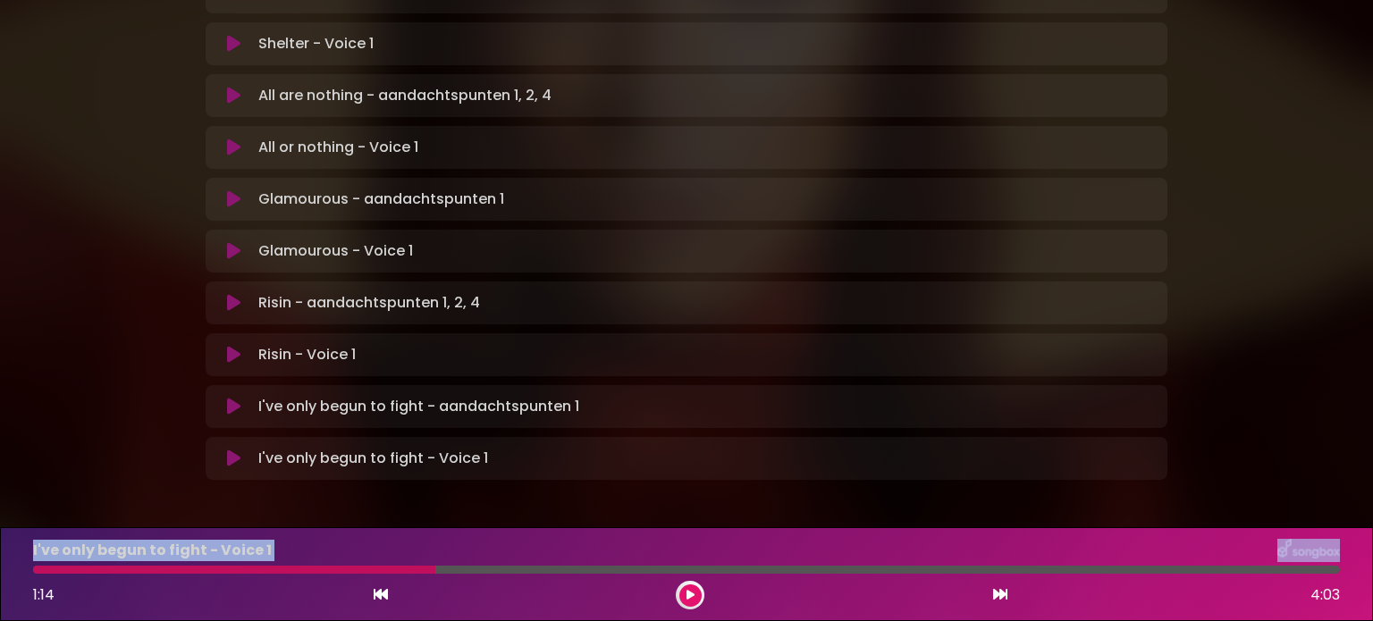
click at [697, 592] on button at bounding box center [690, 595] width 22 height 22
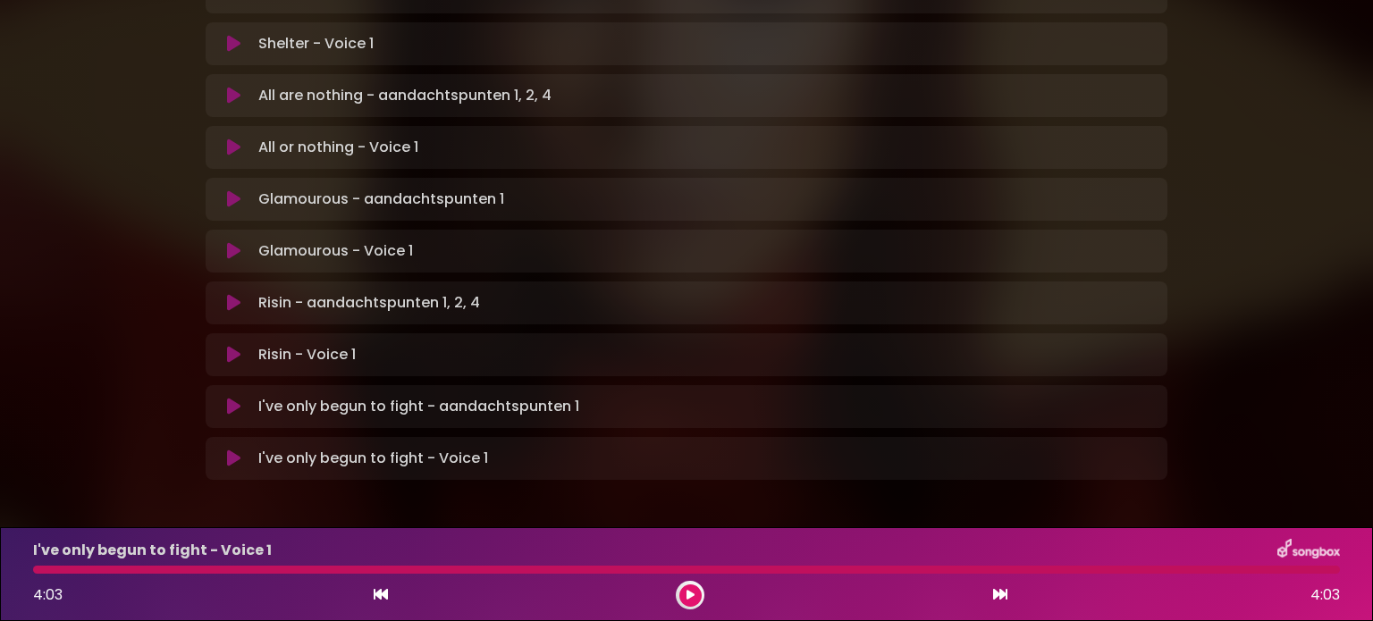
click at [230, 385] on div "I've only begun to fight - aandachtspunten 1 Loading Track... Your Feedback" at bounding box center [687, 406] width 962 height 43
click at [229, 398] on icon at bounding box center [233, 407] width 13 height 18
